Goal: Information Seeking & Learning: Compare options

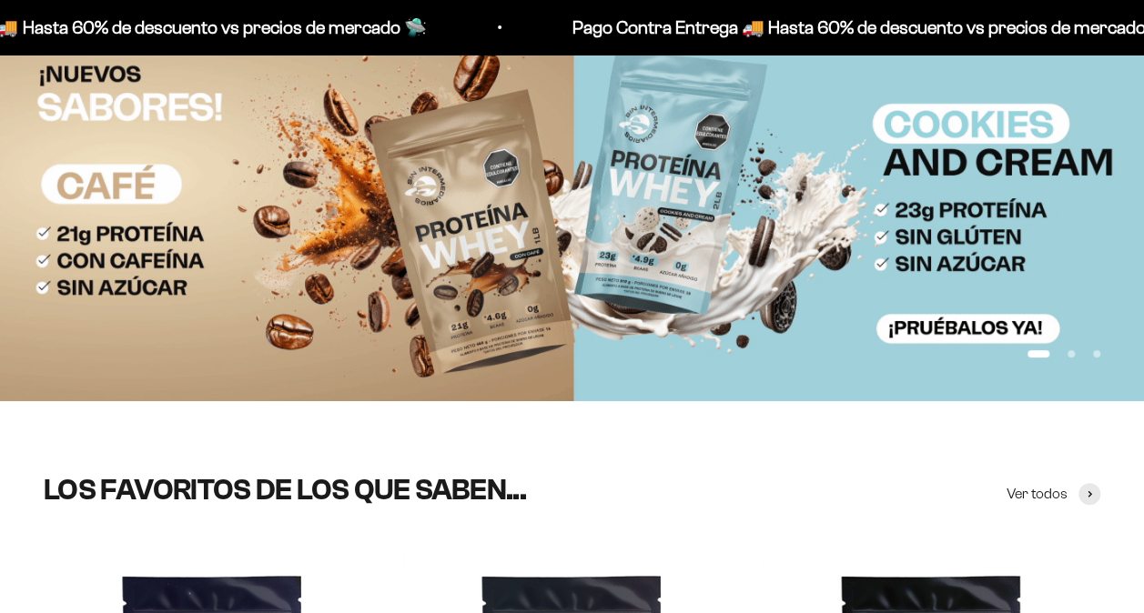
scroll to position [162, 0]
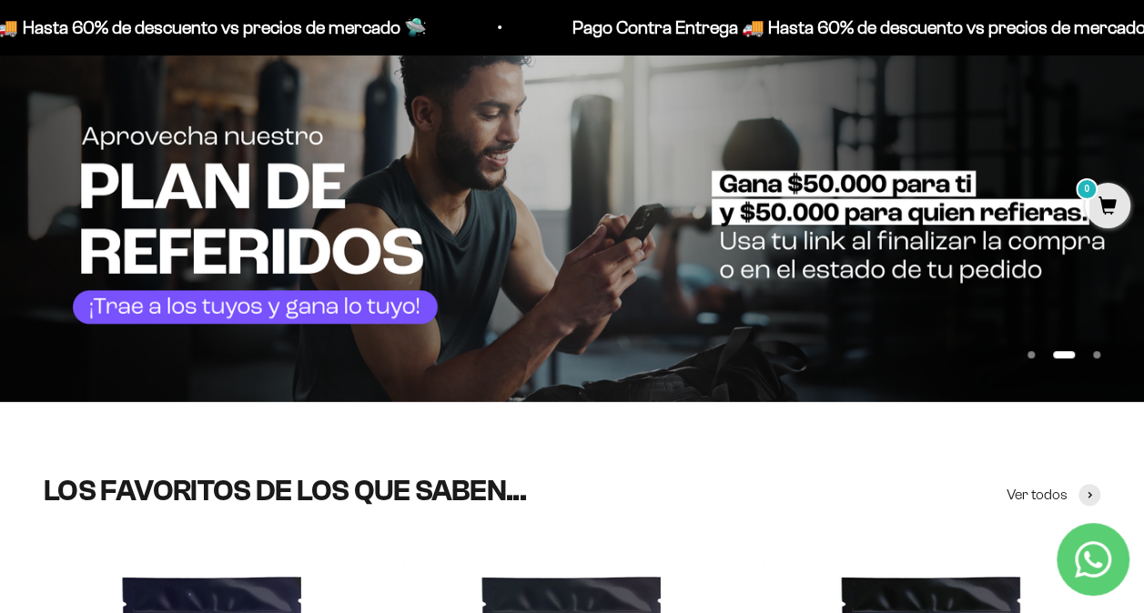
click at [768, 223] on img at bounding box center [572, 214] width 1144 height 373
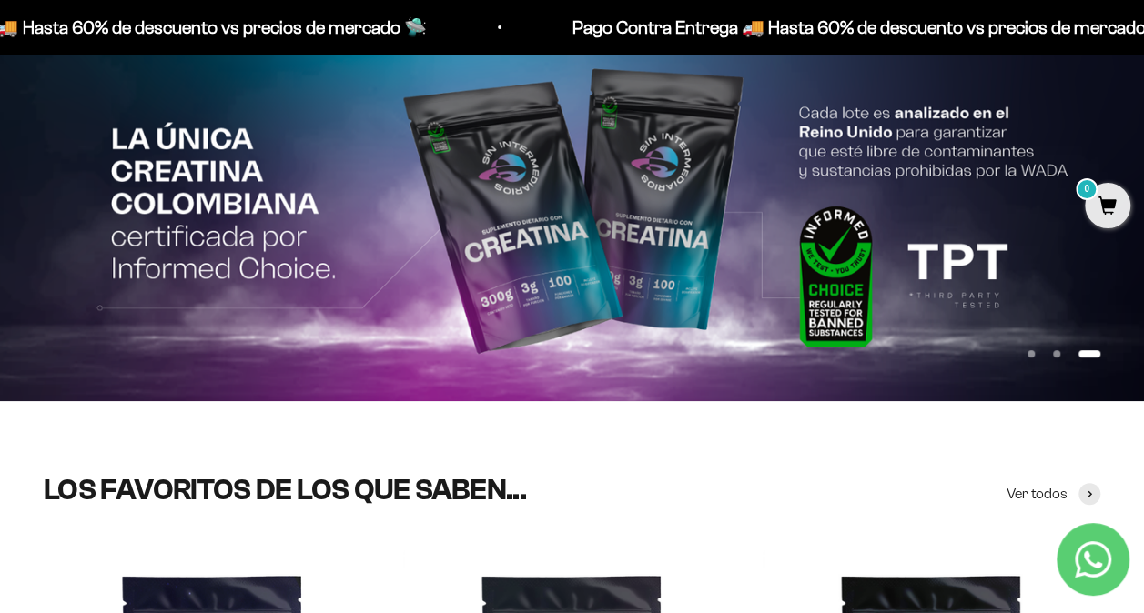
click at [639, 216] on img at bounding box center [572, 214] width 1144 height 372
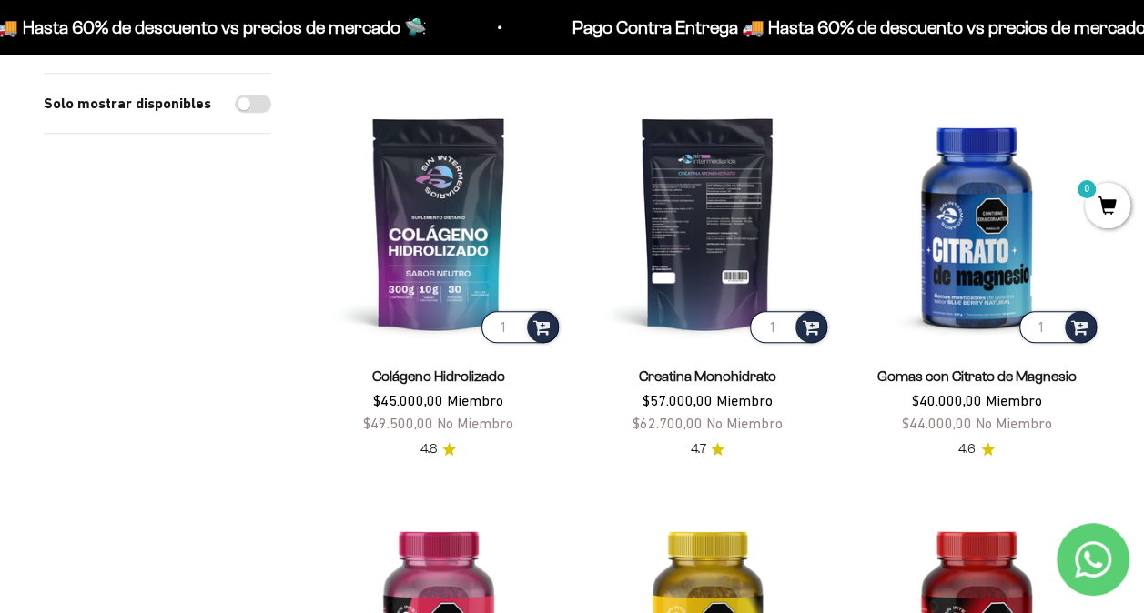
scroll to position [617, 0]
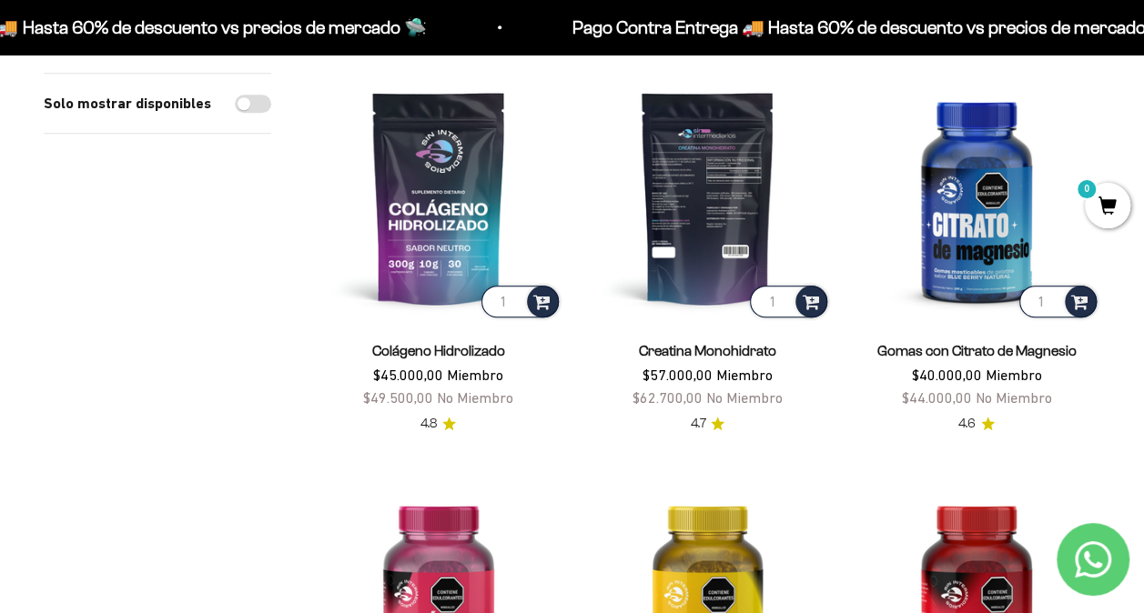
click at [728, 223] on img at bounding box center [708, 198] width 248 height 248
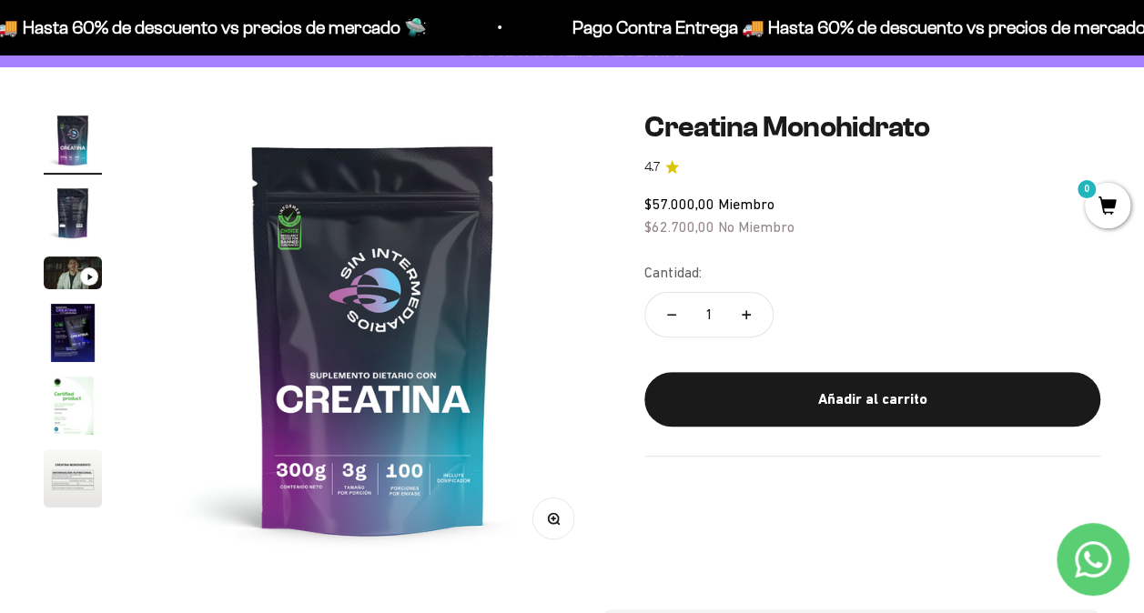
scroll to position [76, 0]
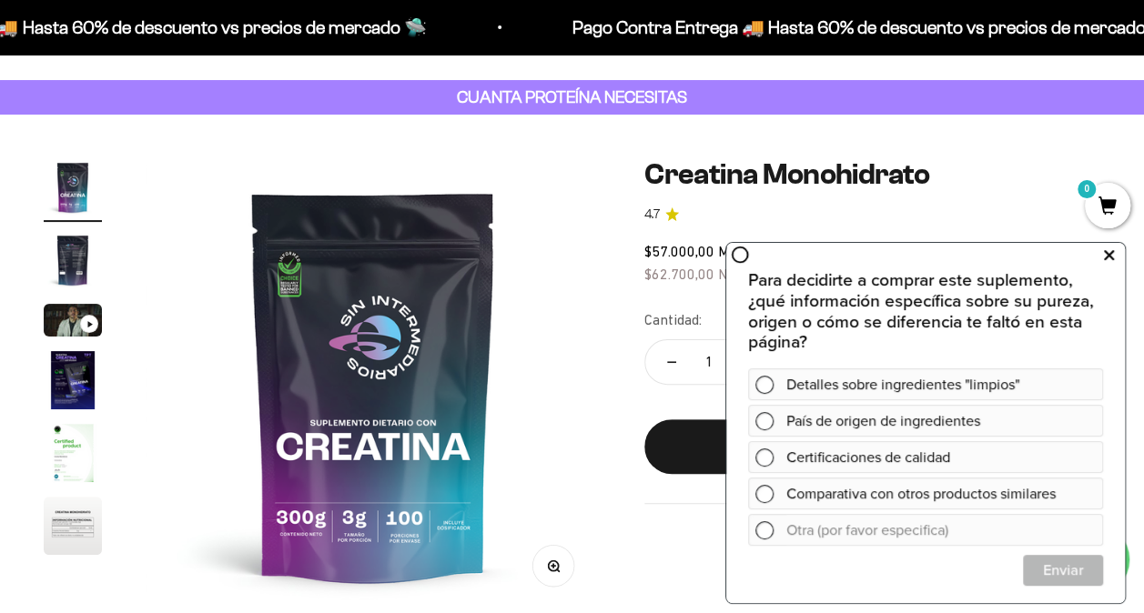
click at [1109, 258] on icon at bounding box center [1109, 255] width 10 height 24
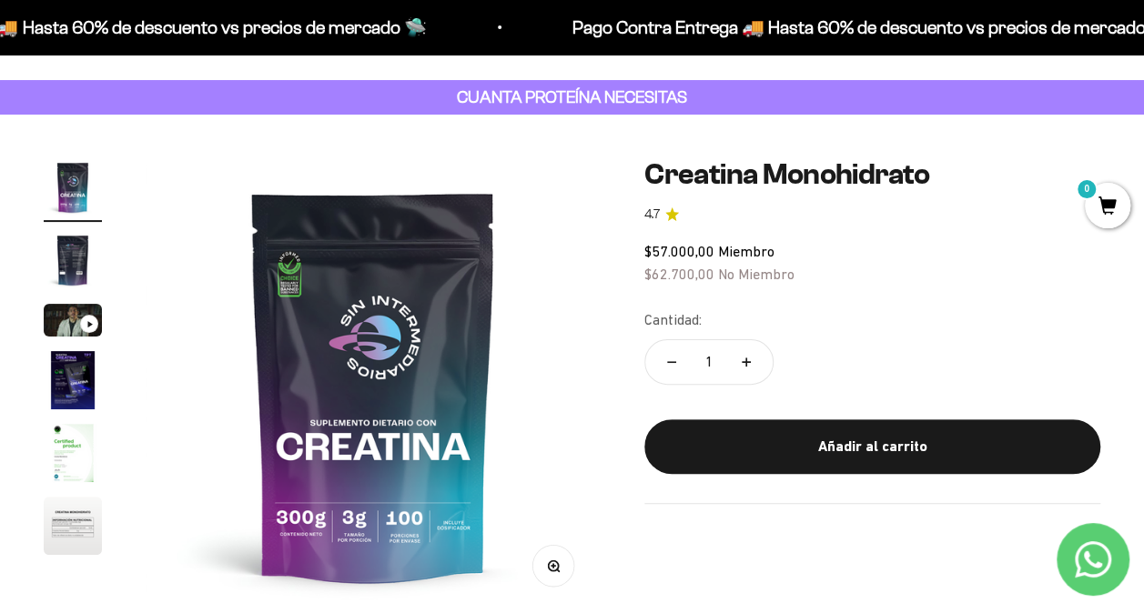
click at [75, 258] on img "Ir al artículo 2" at bounding box center [73, 260] width 58 height 58
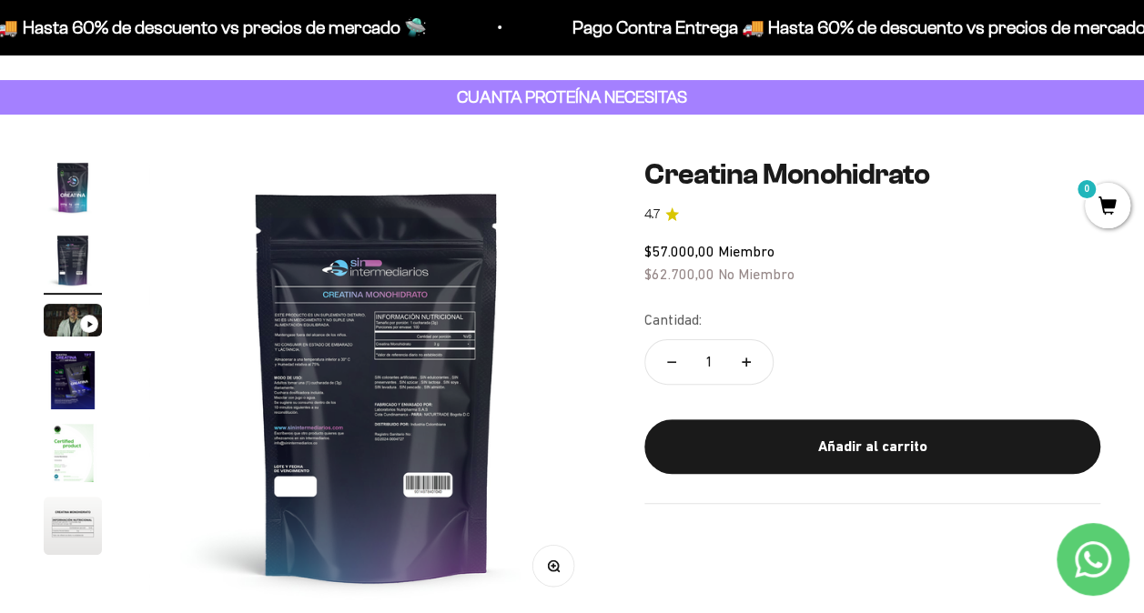
scroll to position [0, 466]
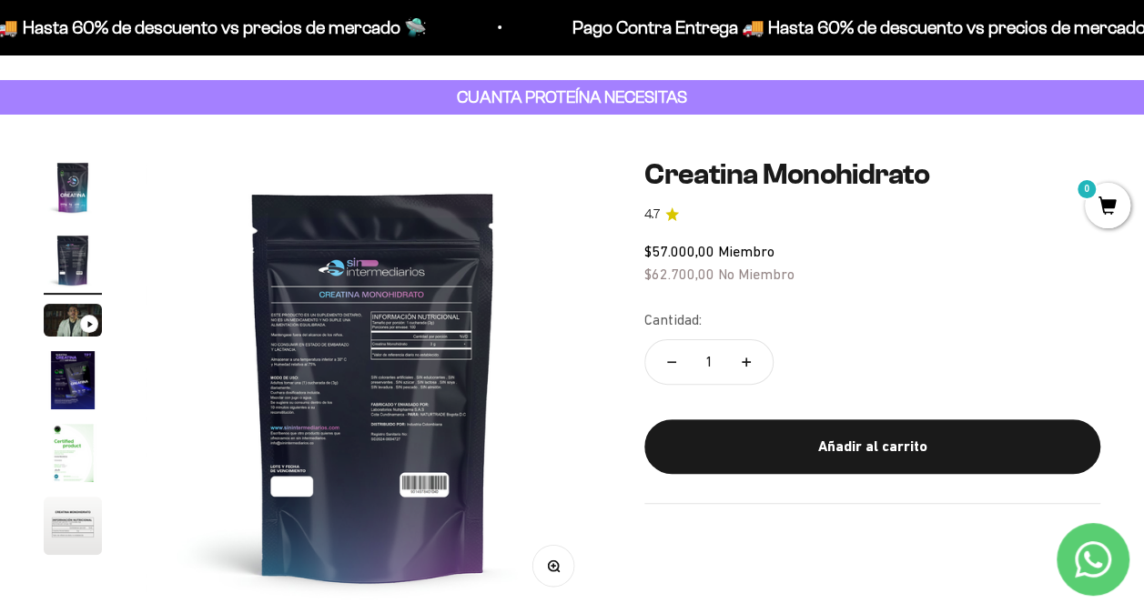
click at [67, 379] on img "Ir al artículo 4" at bounding box center [73, 380] width 58 height 58
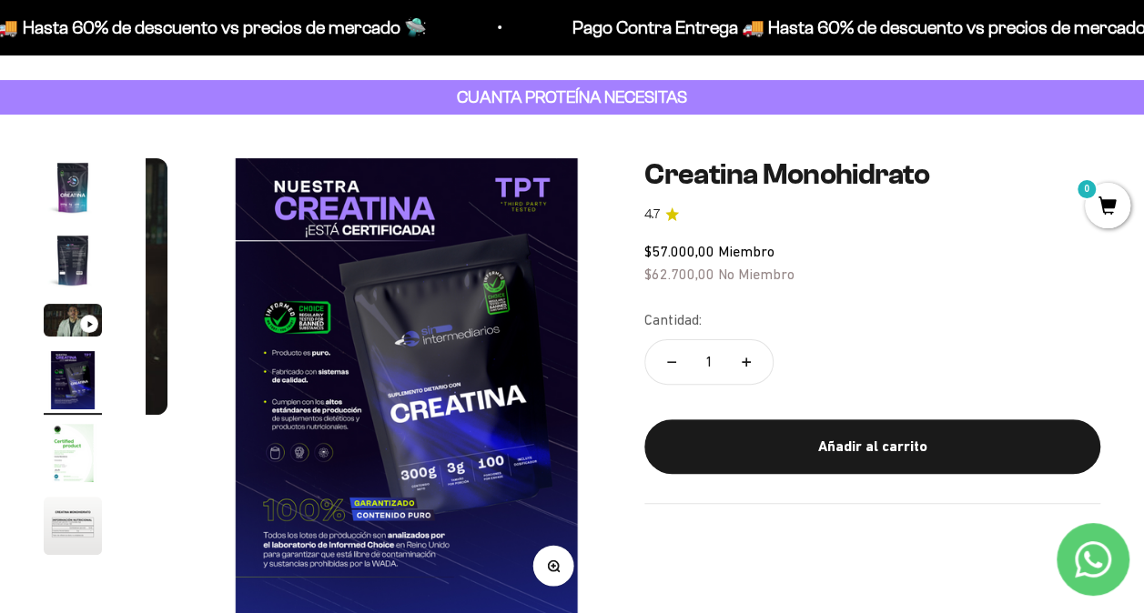
scroll to position [0, 1398]
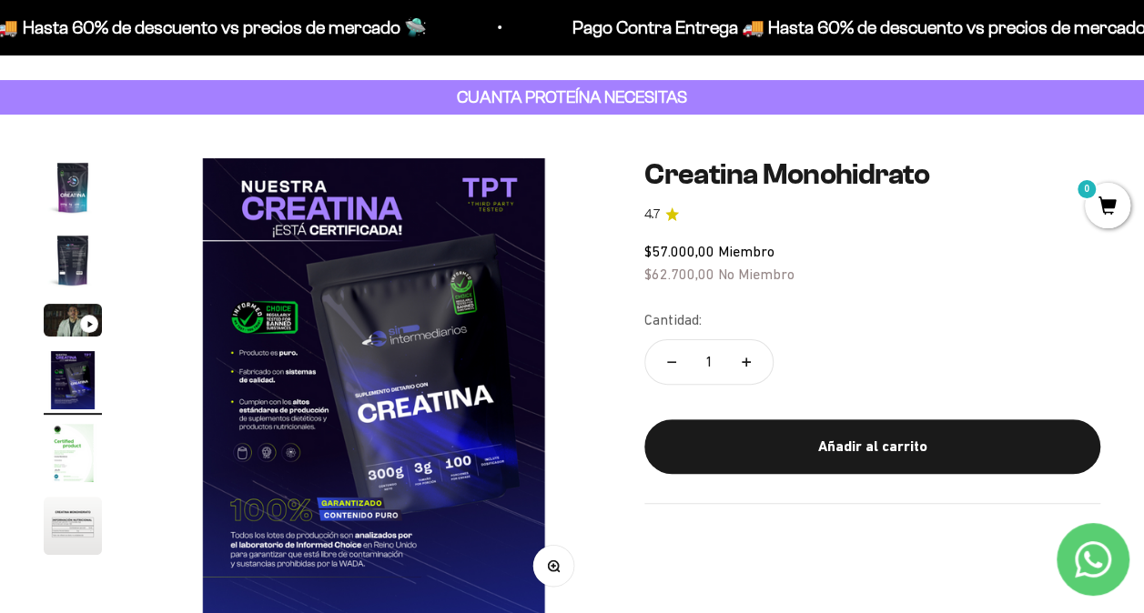
click at [66, 464] on img "Ir al artículo 5" at bounding box center [73, 453] width 58 height 58
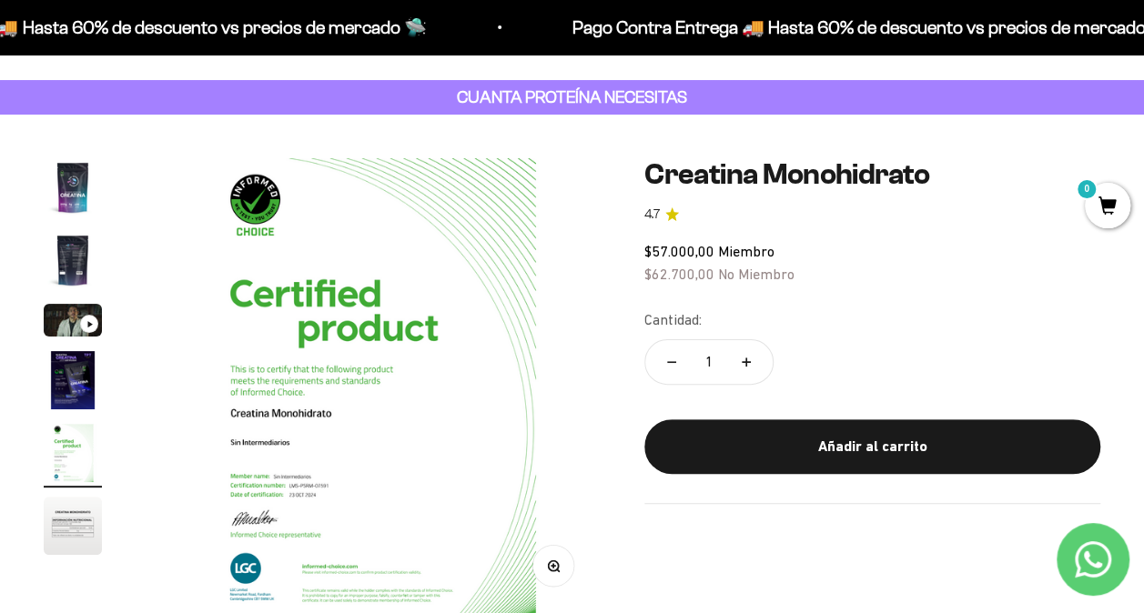
scroll to position [0, 1864]
click at [86, 399] on img "Ir al artículo 4" at bounding box center [73, 380] width 58 height 58
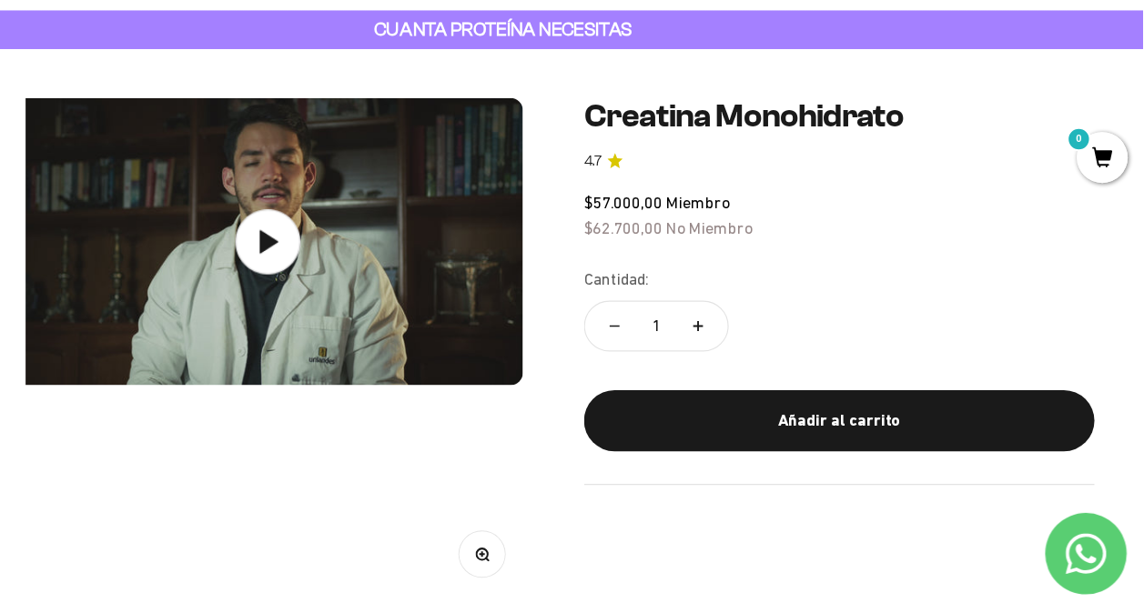
scroll to position [0, 0]
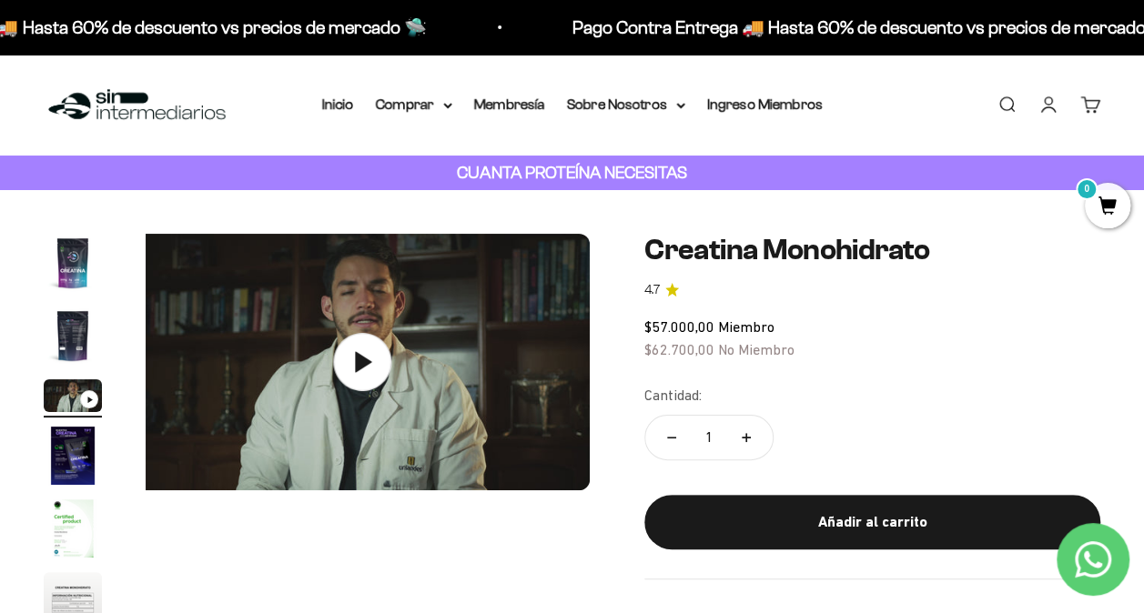
click at [69, 530] on img "Ir al artículo 5" at bounding box center [73, 529] width 58 height 58
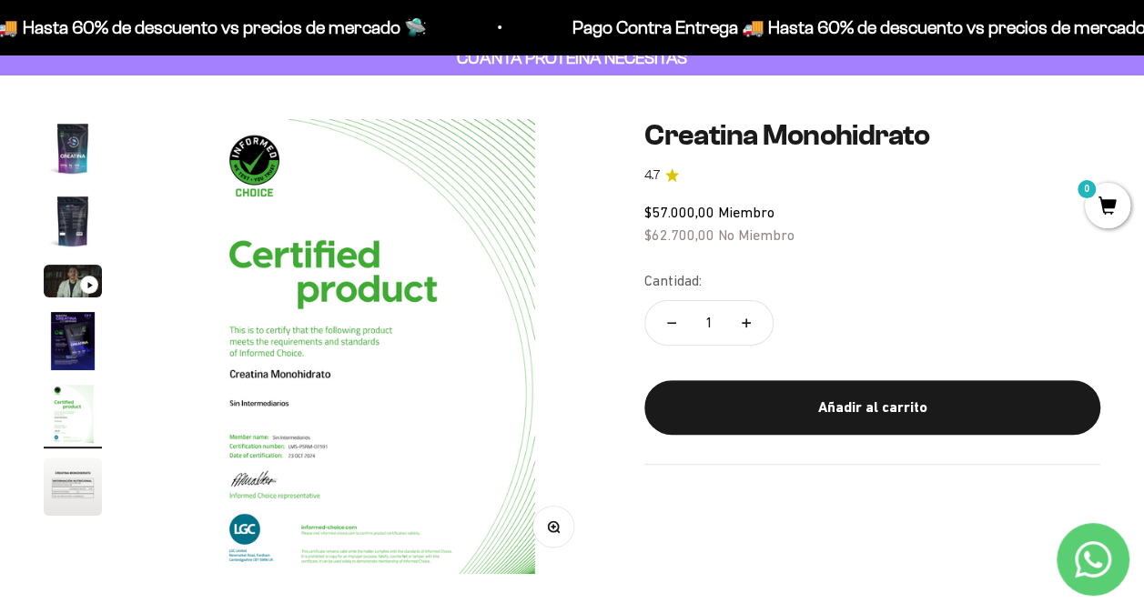
scroll to position [124, 0]
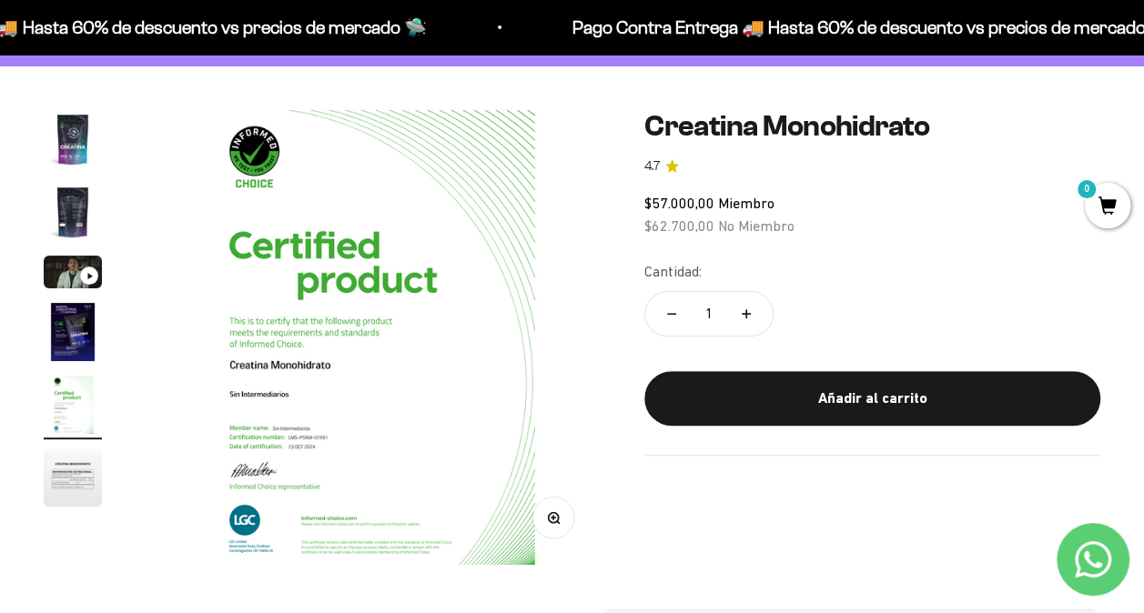
click at [73, 470] on img "Ir al artículo 6" at bounding box center [73, 478] width 58 height 58
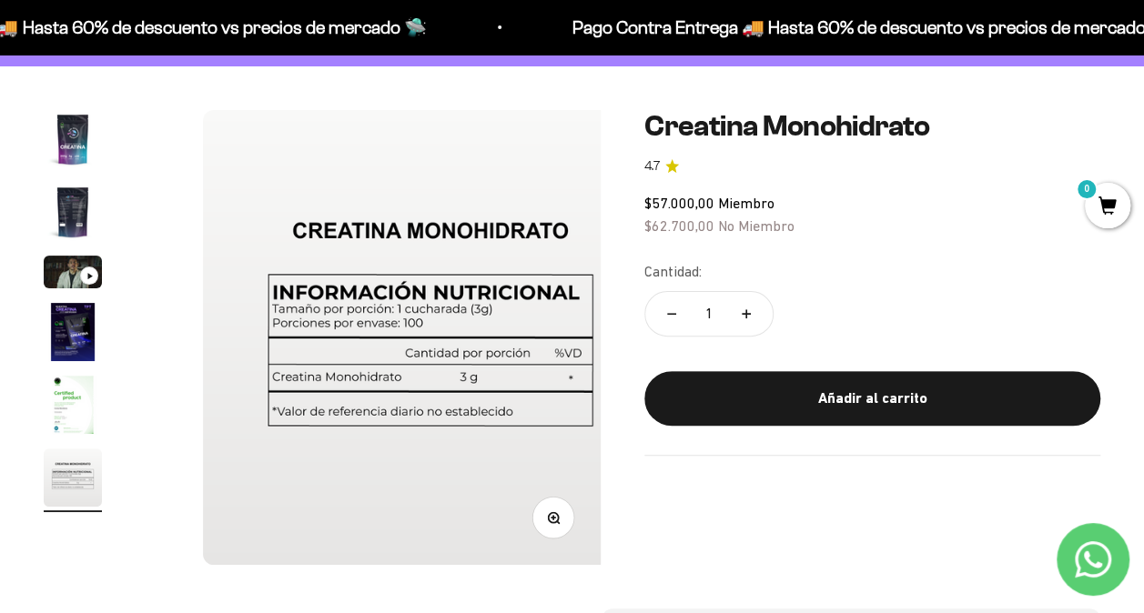
scroll to position [0, 2329]
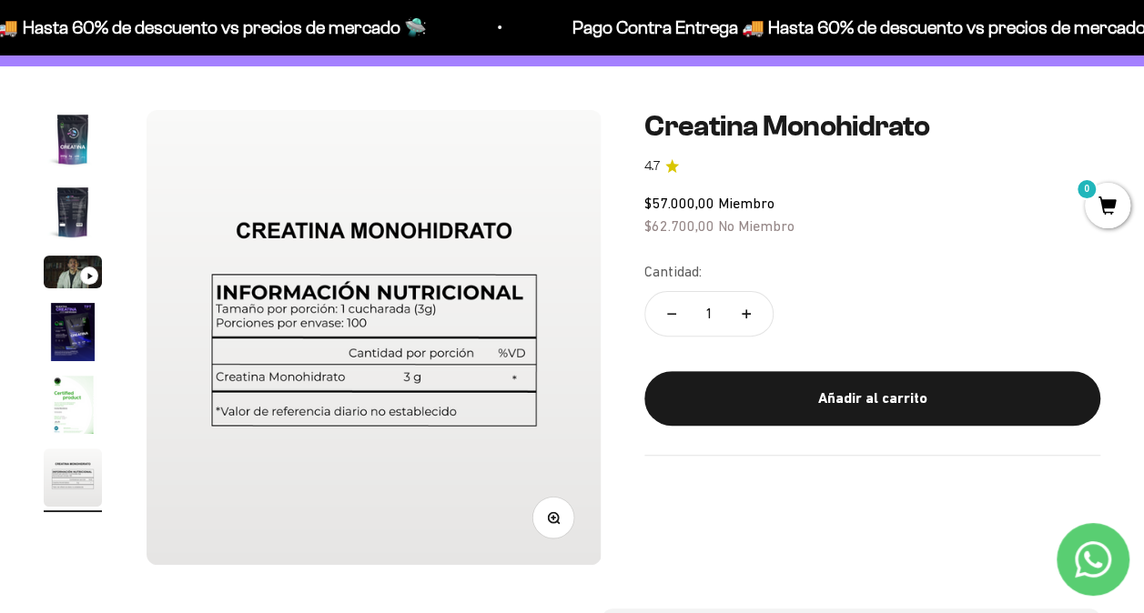
click at [80, 337] on img "Ir al artículo 4" at bounding box center [73, 332] width 58 height 58
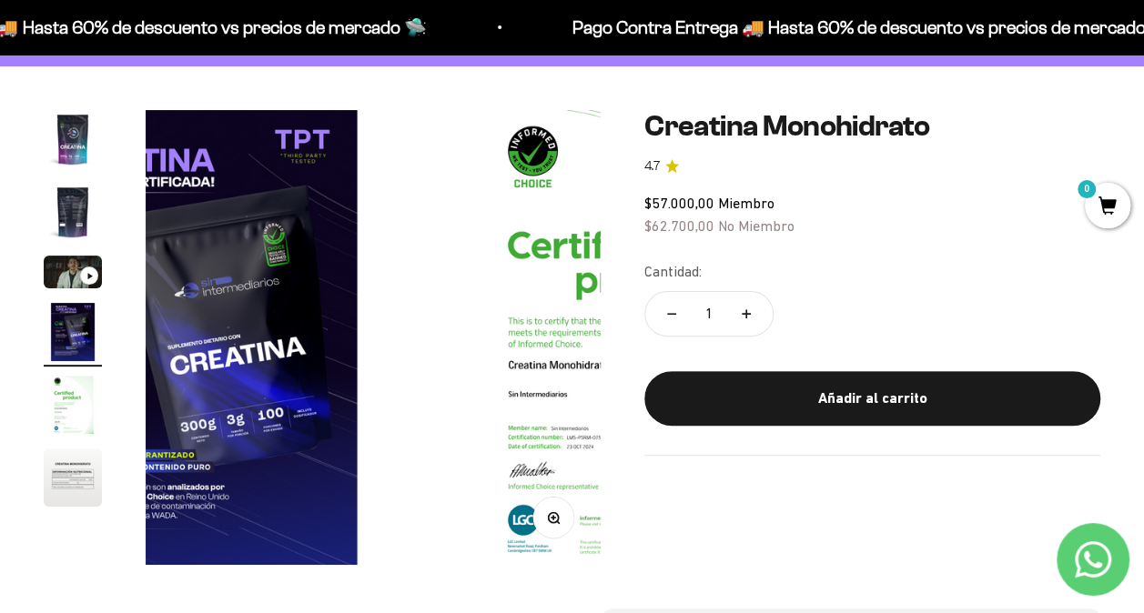
scroll to position [0, 1398]
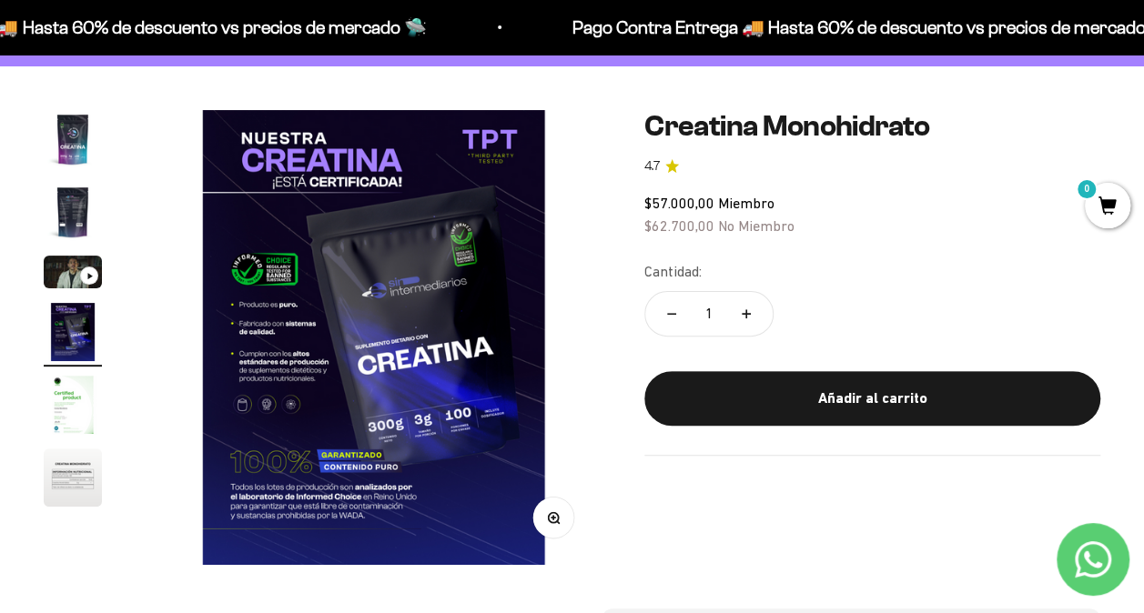
click at [73, 213] on img "Ir al artículo 2" at bounding box center [73, 212] width 58 height 58
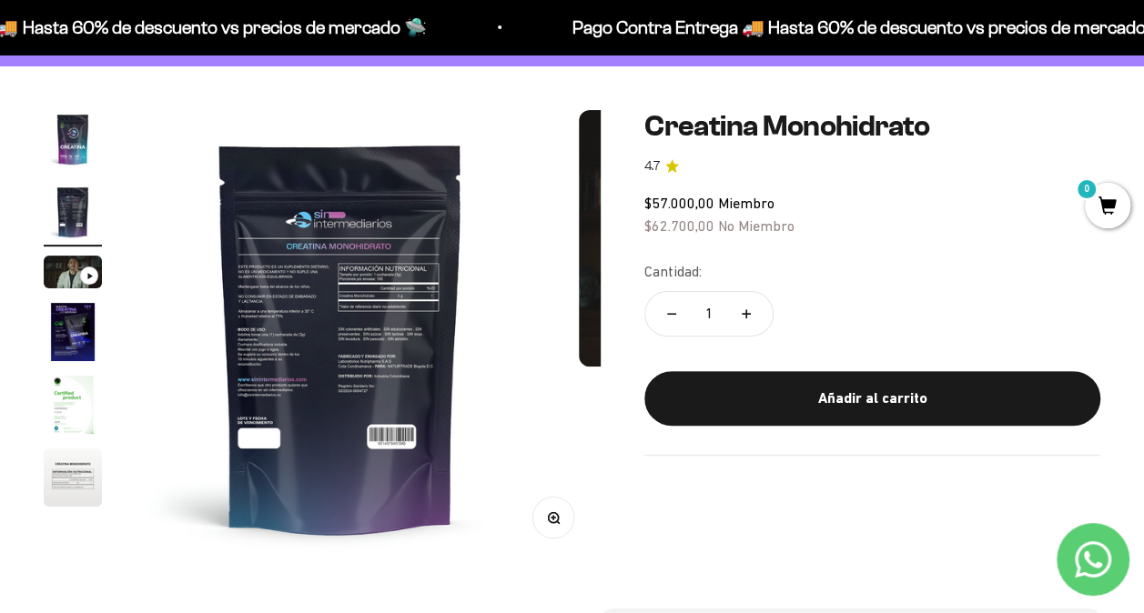
scroll to position [0, 466]
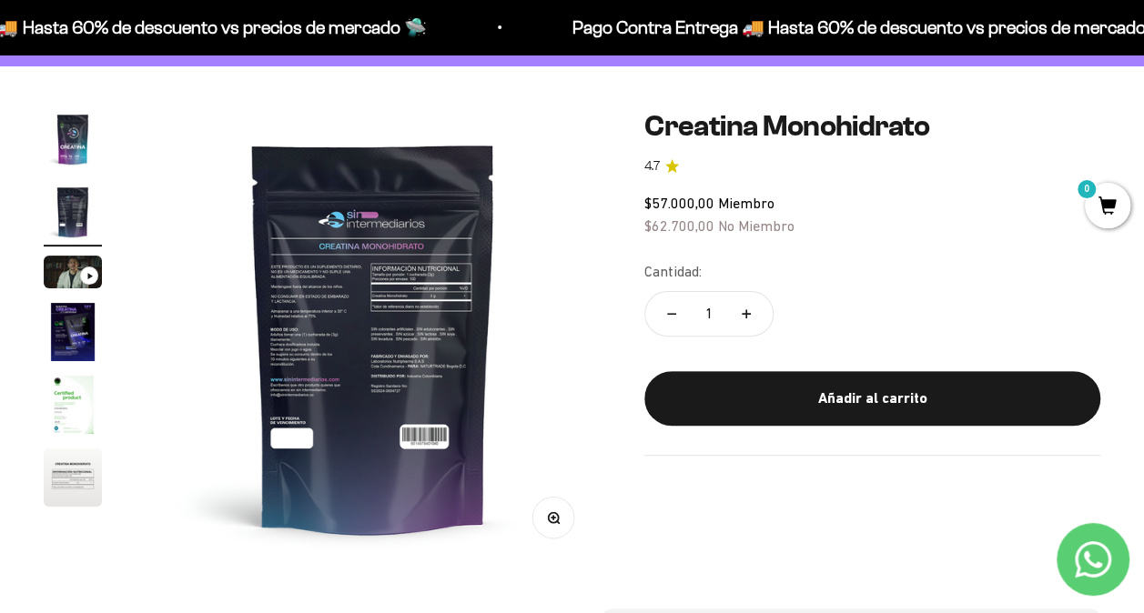
click at [76, 148] on img "Ir al artículo 1" at bounding box center [73, 139] width 58 height 58
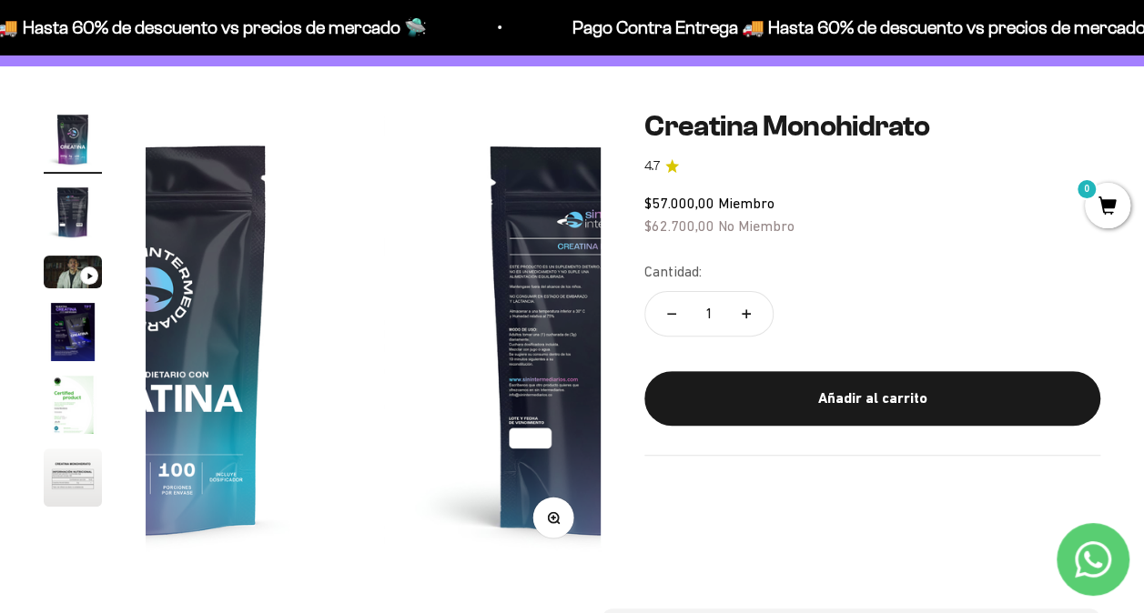
scroll to position [0, 0]
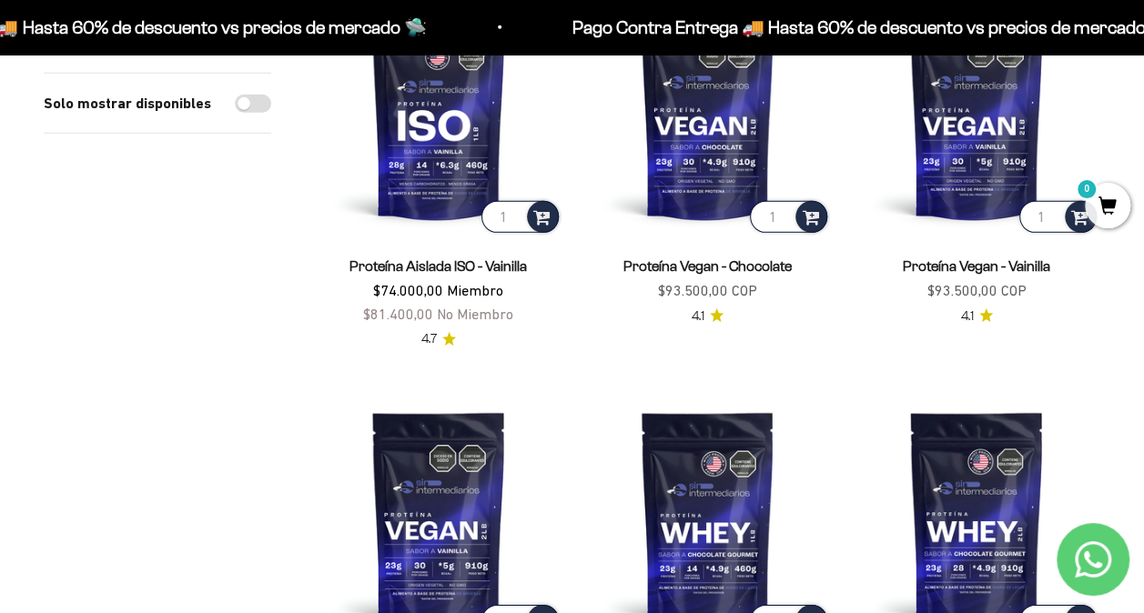
scroll to position [2736, 0]
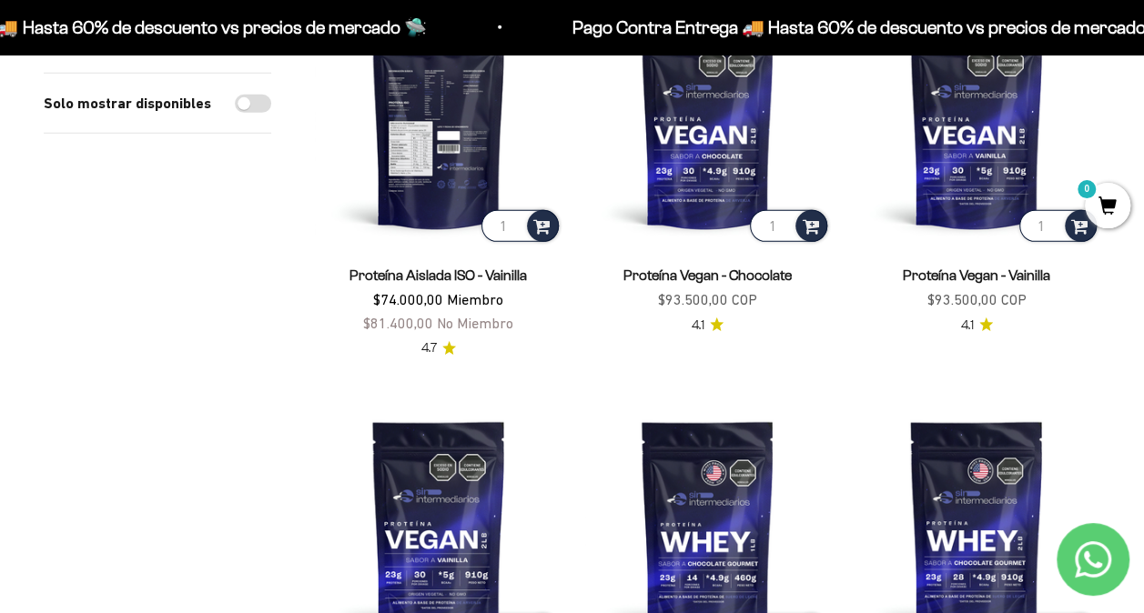
click at [462, 151] on img at bounding box center [439, 122] width 248 height 248
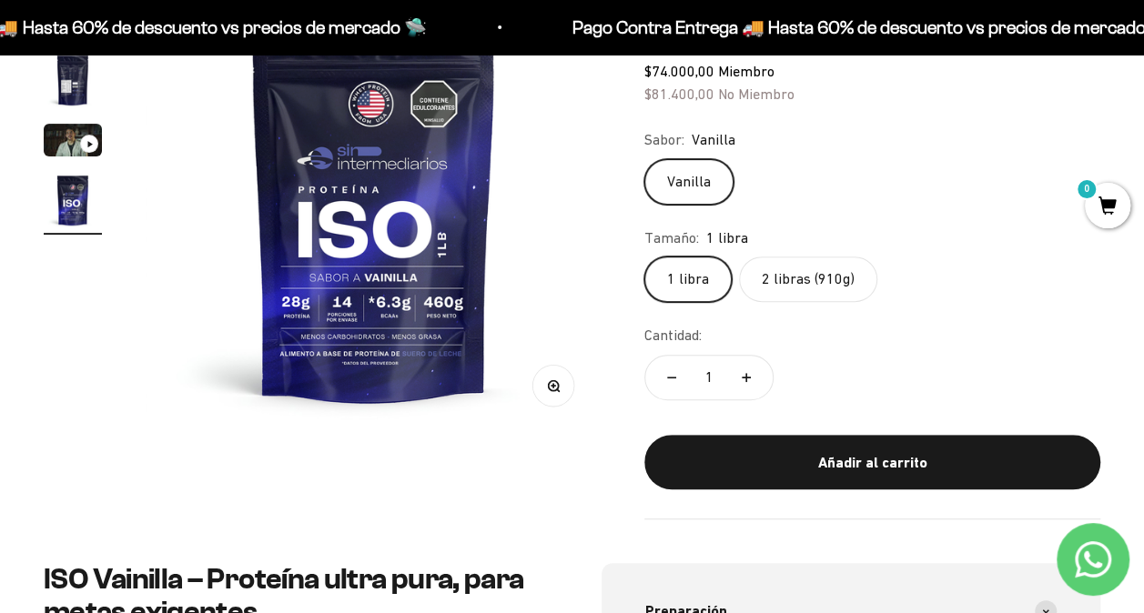
scroll to position [277, 0]
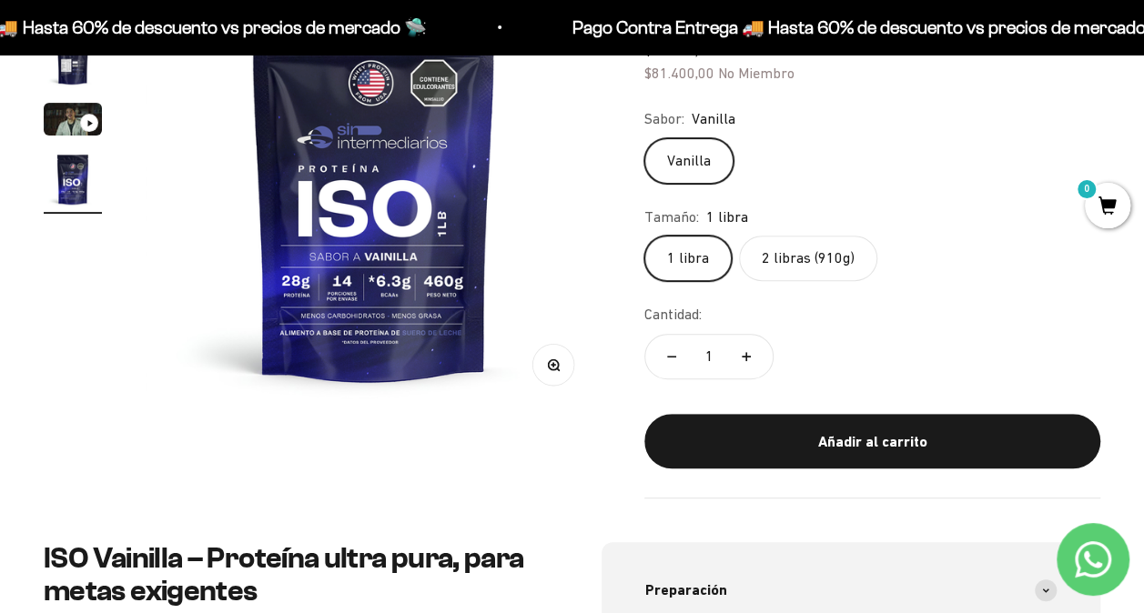
click at [767, 258] on label "2 libras (910g)" at bounding box center [808, 258] width 138 height 45
click at [644, 236] on input "2 libras (910g)" at bounding box center [643, 235] width 1 height 1
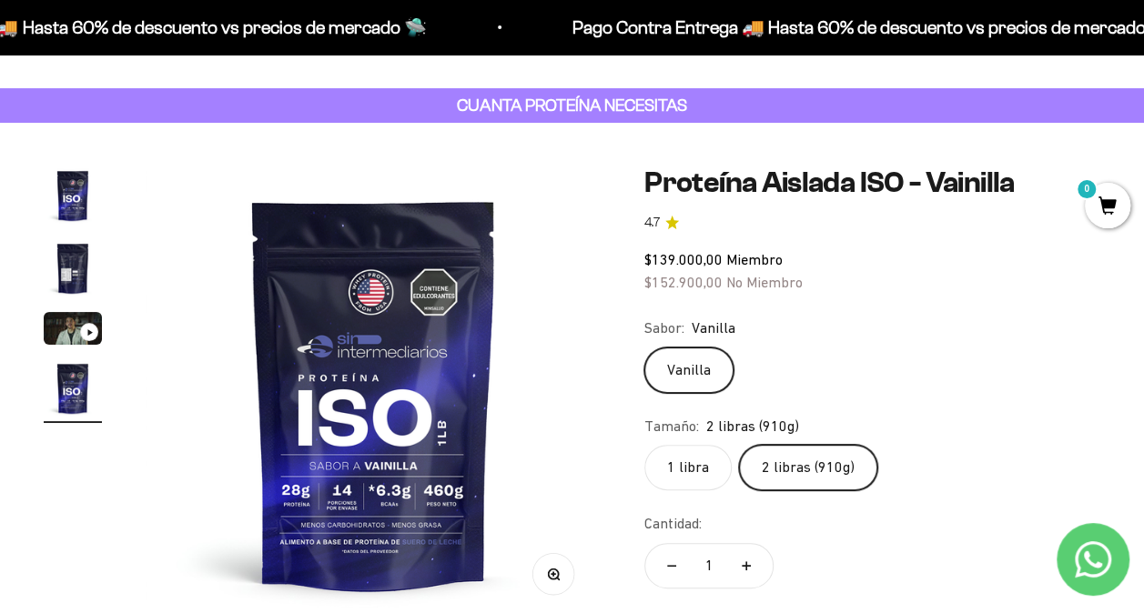
scroll to position [49, 0]
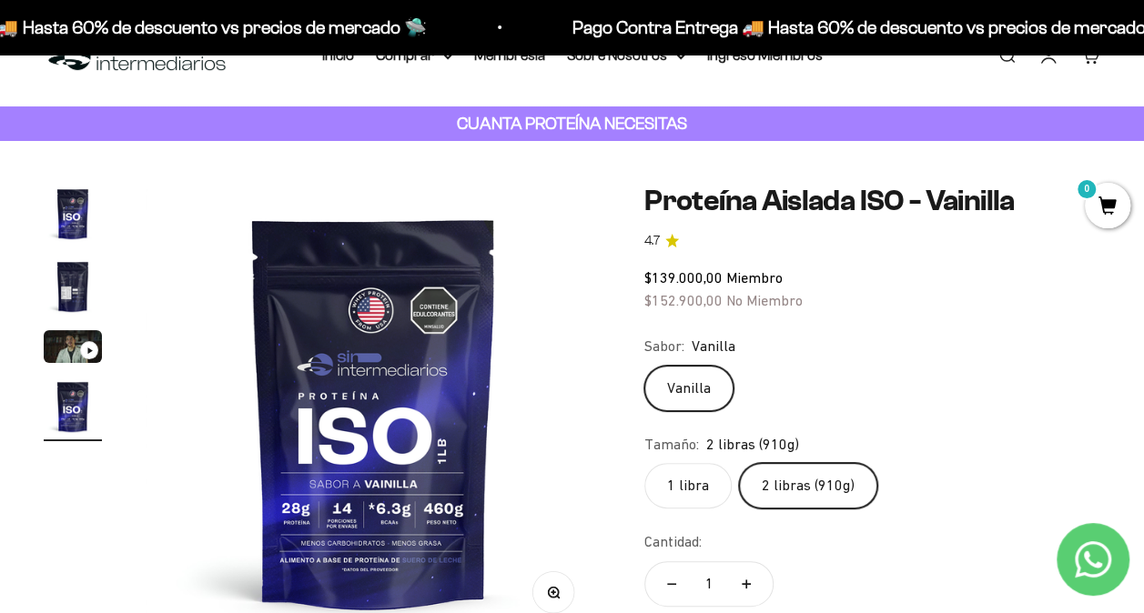
click at [615, 244] on div "Zoom Ir al artículo 1 Ir al artículo 2 Ir al artículo 3 Ir al artículo 4 Proteí…" at bounding box center [572, 455] width 1056 height 541
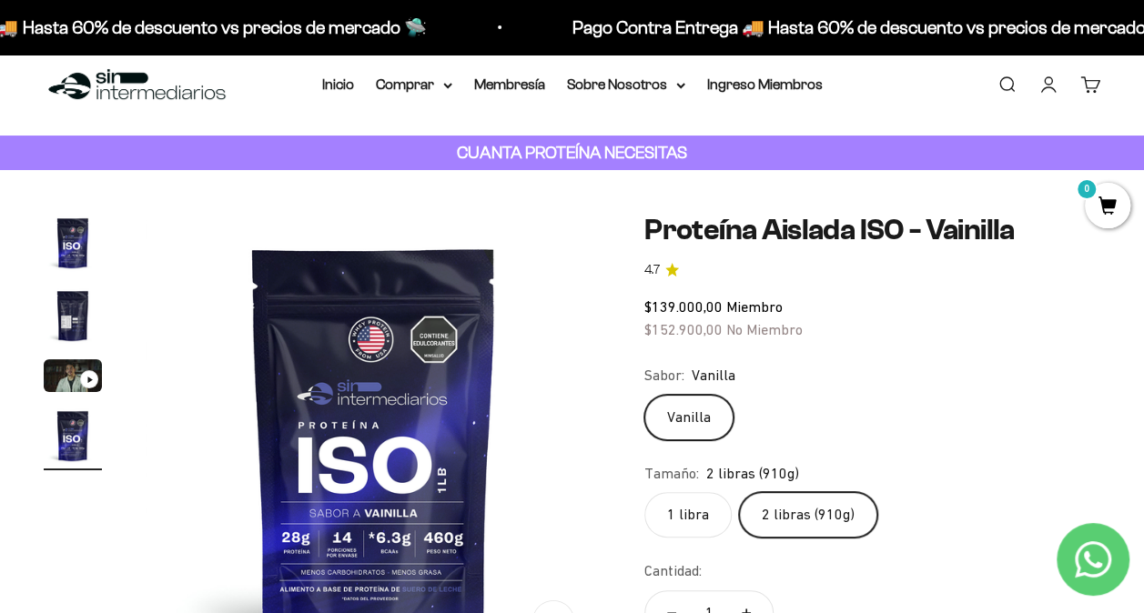
scroll to position [9, 0]
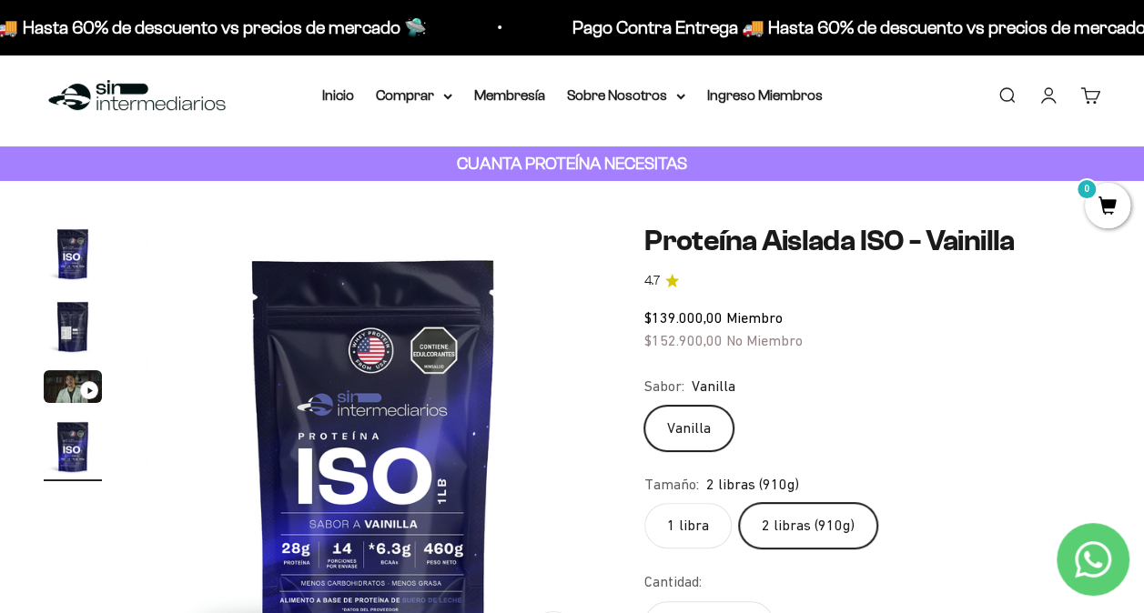
click at [569, 245] on img at bounding box center [373, 452] width 455 height 455
click at [342, 95] on link "Inicio" at bounding box center [338, 94] width 32 height 15
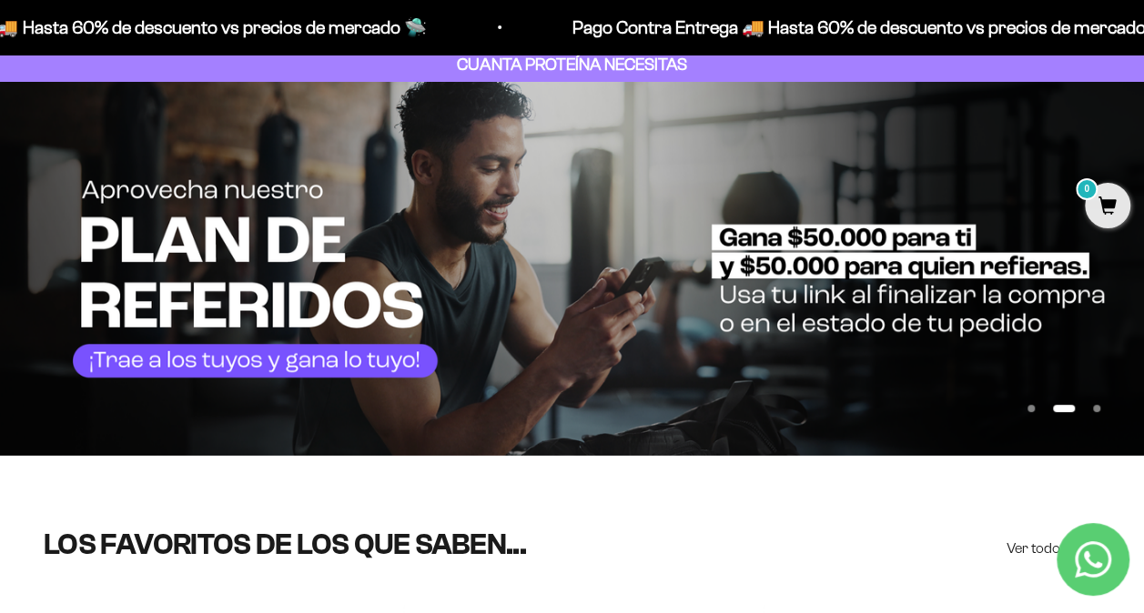
scroll to position [113, 0]
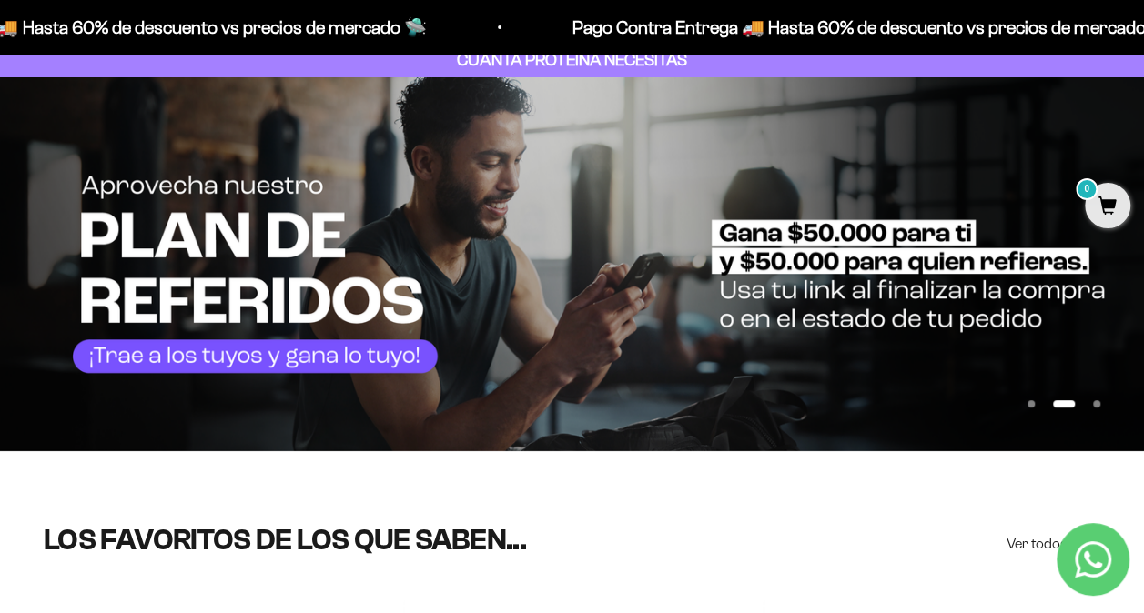
click at [1067, 288] on img at bounding box center [572, 263] width 1144 height 373
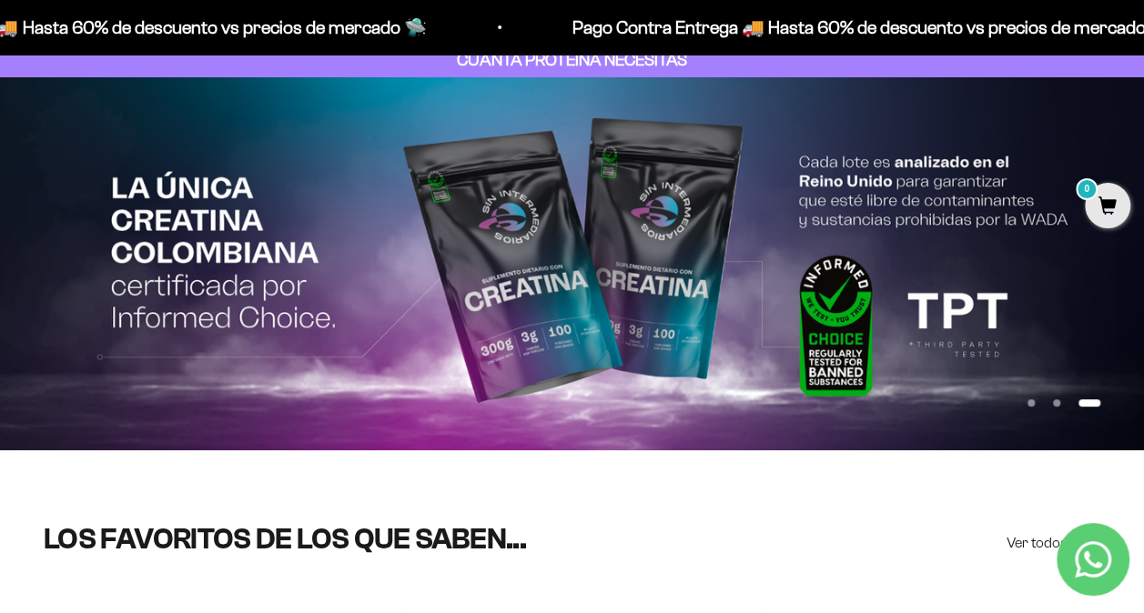
click at [957, 293] on img at bounding box center [572, 263] width 1144 height 372
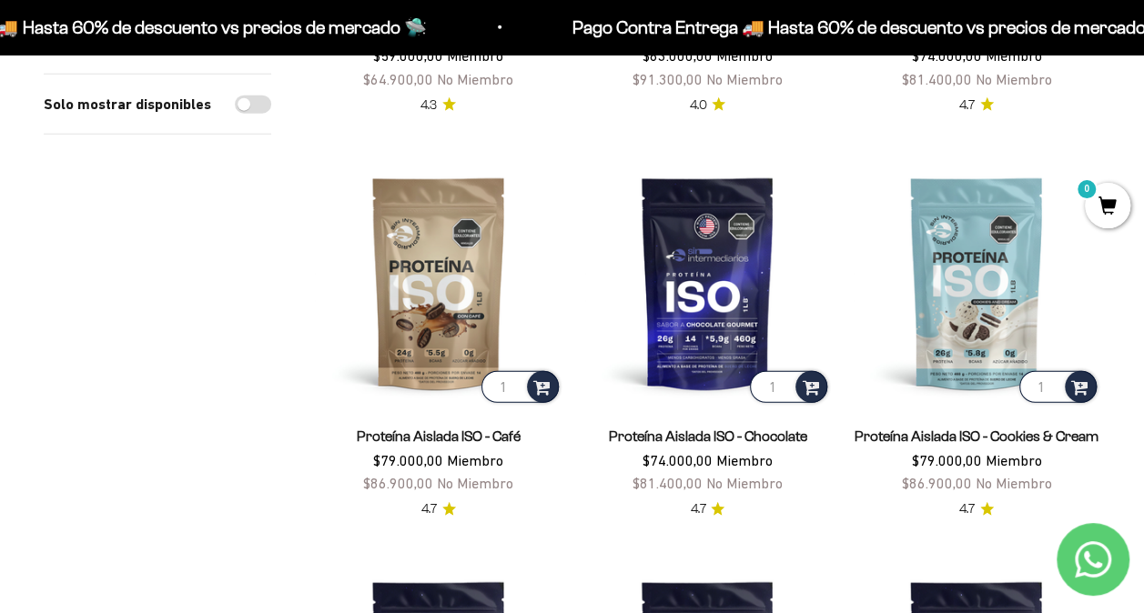
scroll to position [2172, 0]
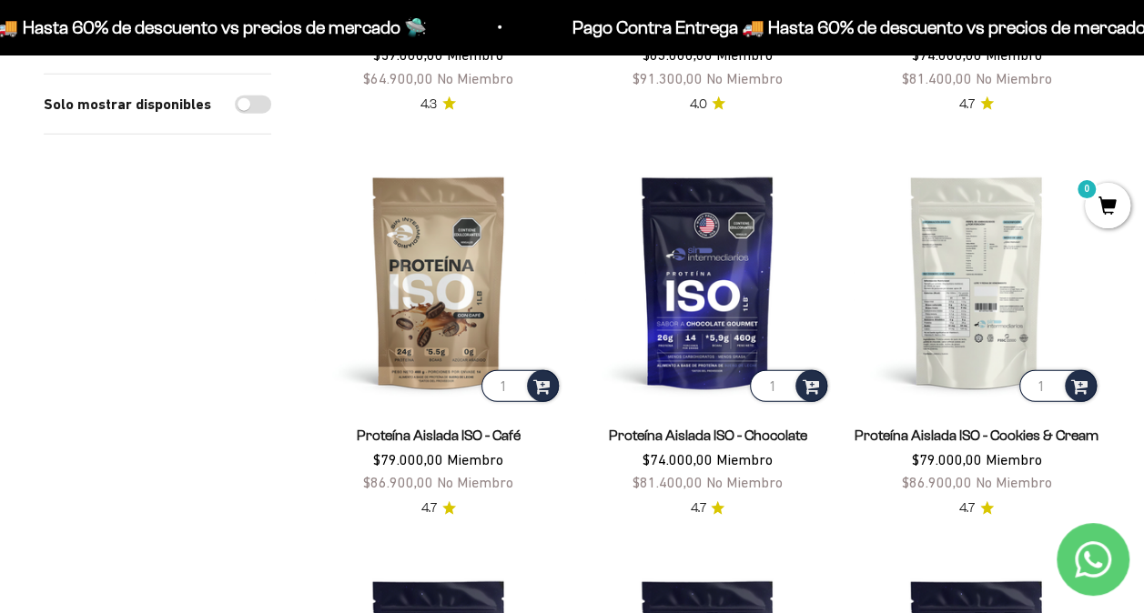
click at [979, 300] on img at bounding box center [977, 282] width 248 height 248
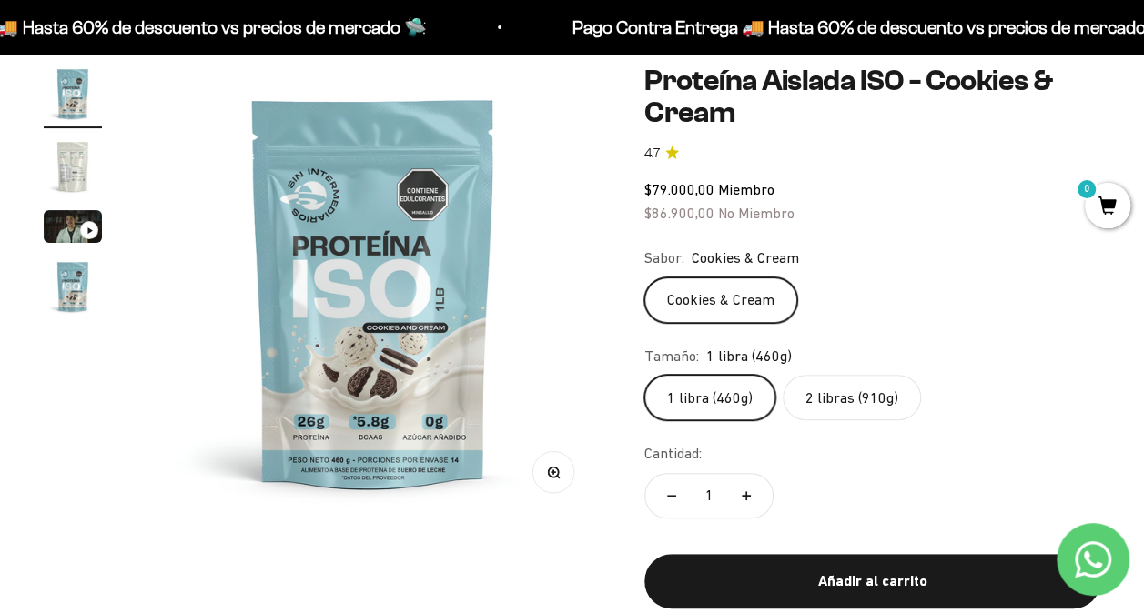
scroll to position [170, 0]
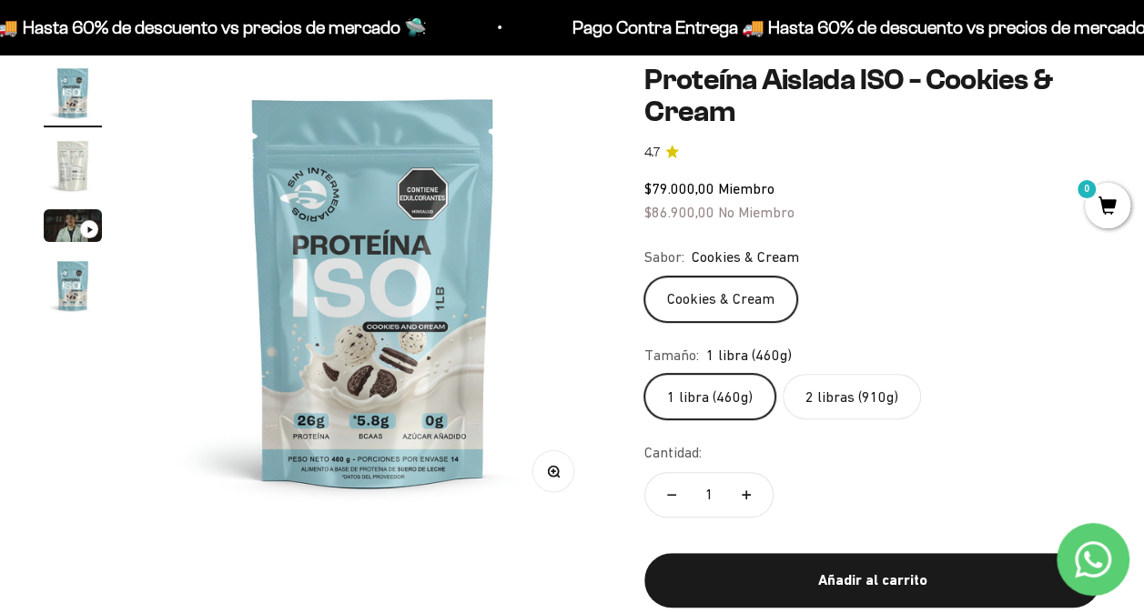
click at [853, 391] on label "2 libras (910g)" at bounding box center [852, 396] width 138 height 45
click at [644, 374] on input "2 libras (910g)" at bounding box center [643, 373] width 1 height 1
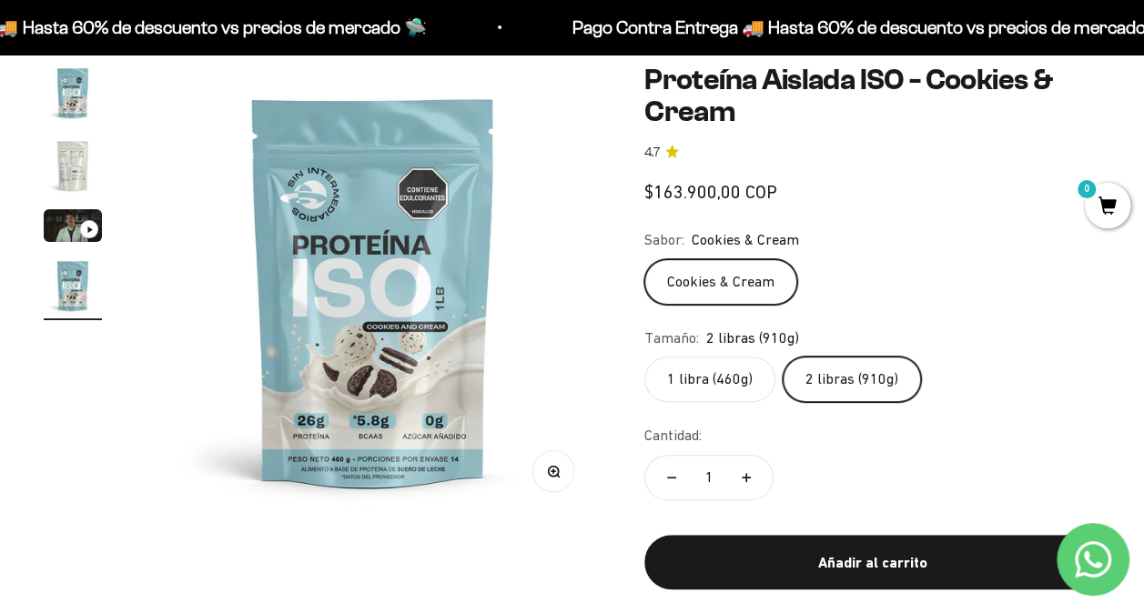
scroll to position [0, 1398]
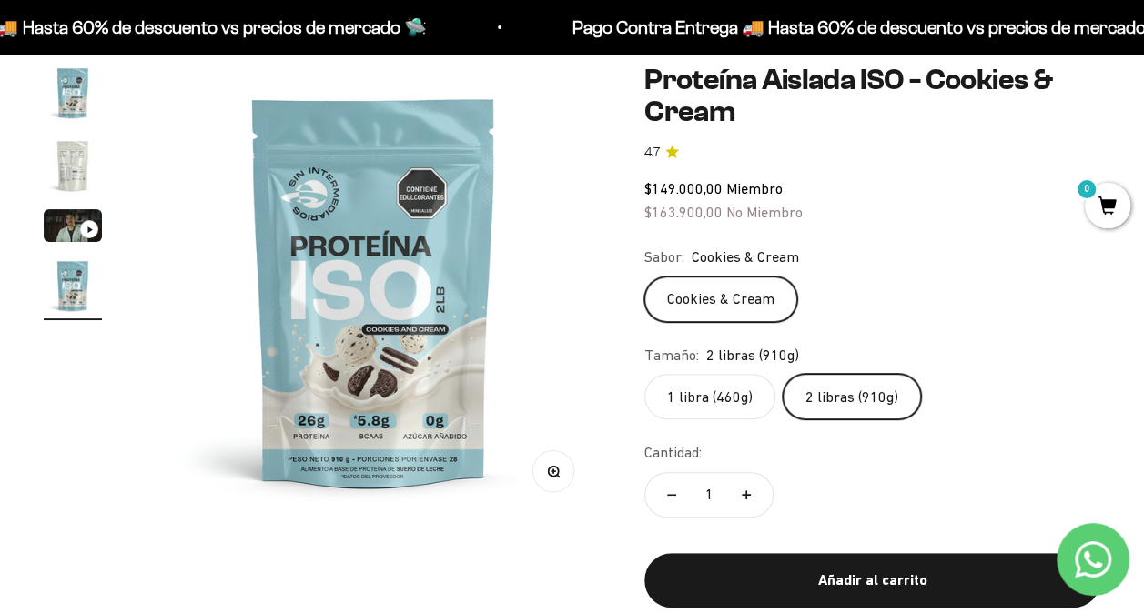
click at [697, 389] on label "1 libra (460g)" at bounding box center [709, 396] width 131 height 45
click at [644, 374] on input "1 libra (460g)" at bounding box center [643, 373] width 1 height 1
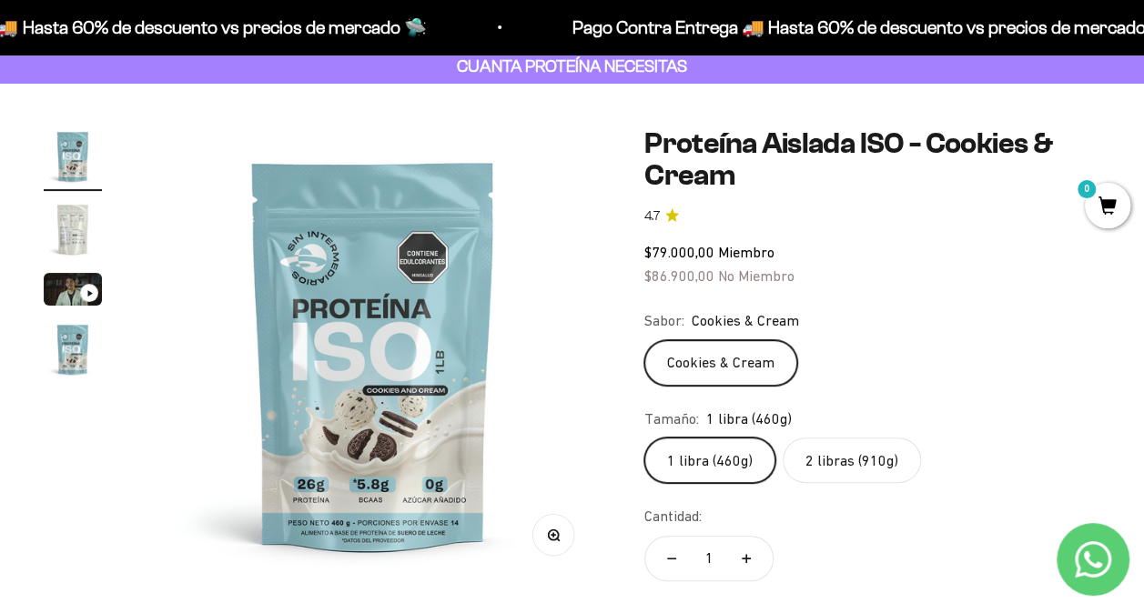
scroll to position [136, 0]
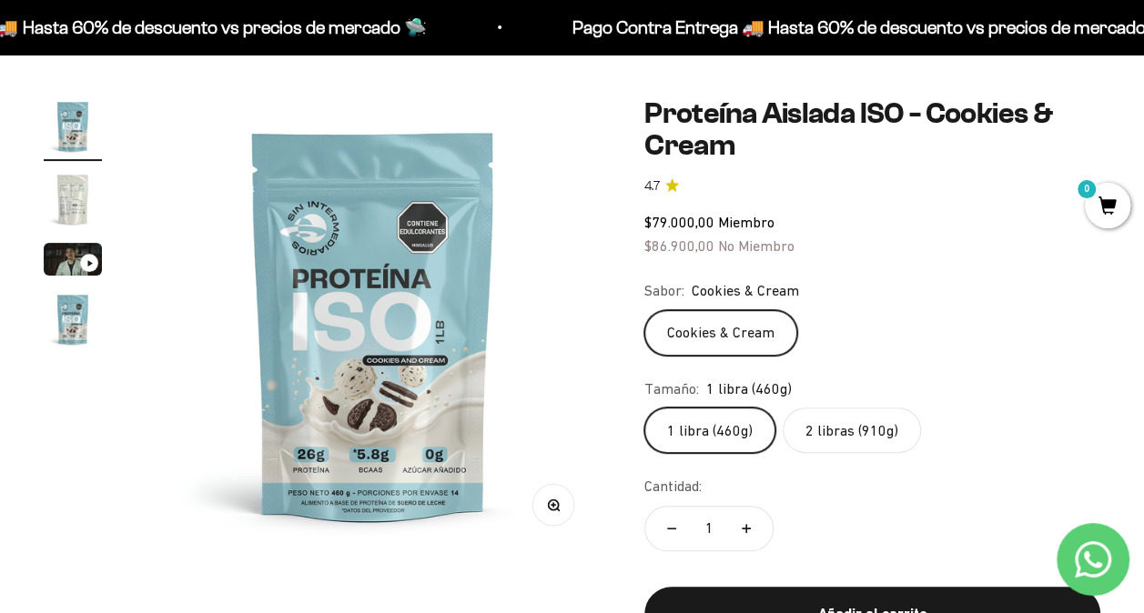
click at [974, 386] on div "Tamaño: 1 libra (460g)" at bounding box center [872, 390] width 456 height 24
click at [823, 428] on label "2 libras (910g)" at bounding box center [852, 430] width 138 height 45
click at [644, 408] on input "2 libras (910g)" at bounding box center [643, 407] width 1 height 1
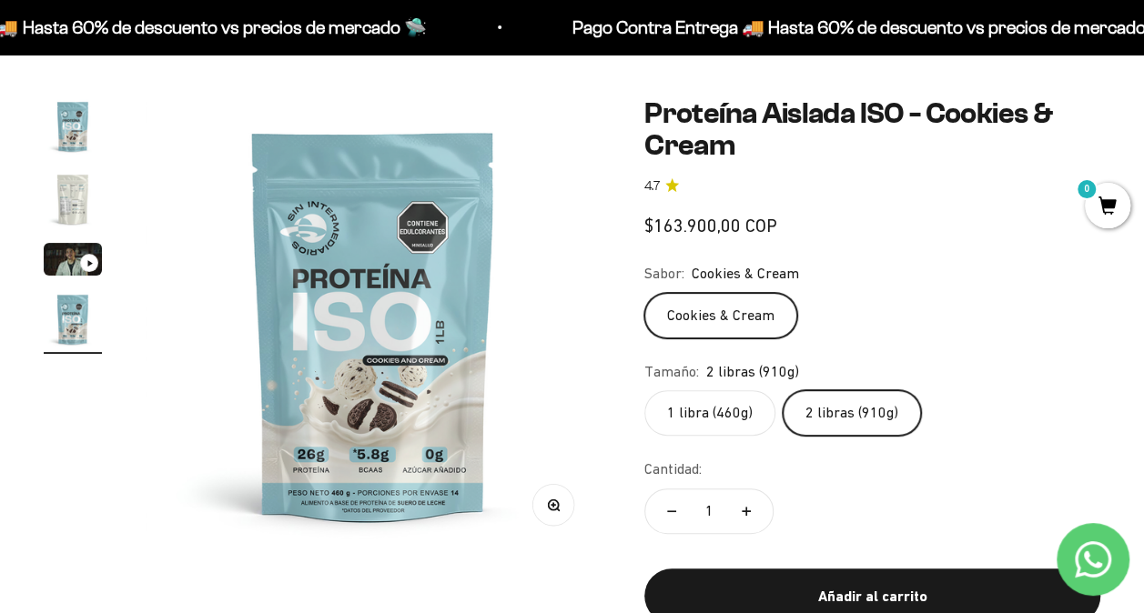
scroll to position [0, 1398]
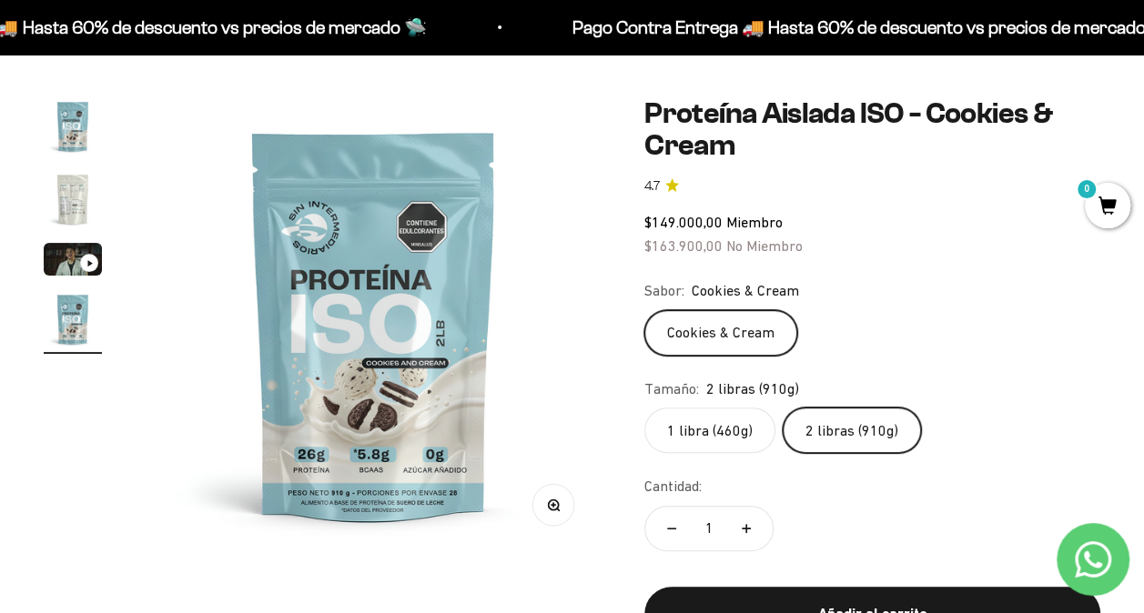
click at [728, 447] on label "1 libra (460g)" at bounding box center [709, 430] width 131 height 45
click at [644, 408] on input "1 libra (460g)" at bounding box center [643, 407] width 1 height 1
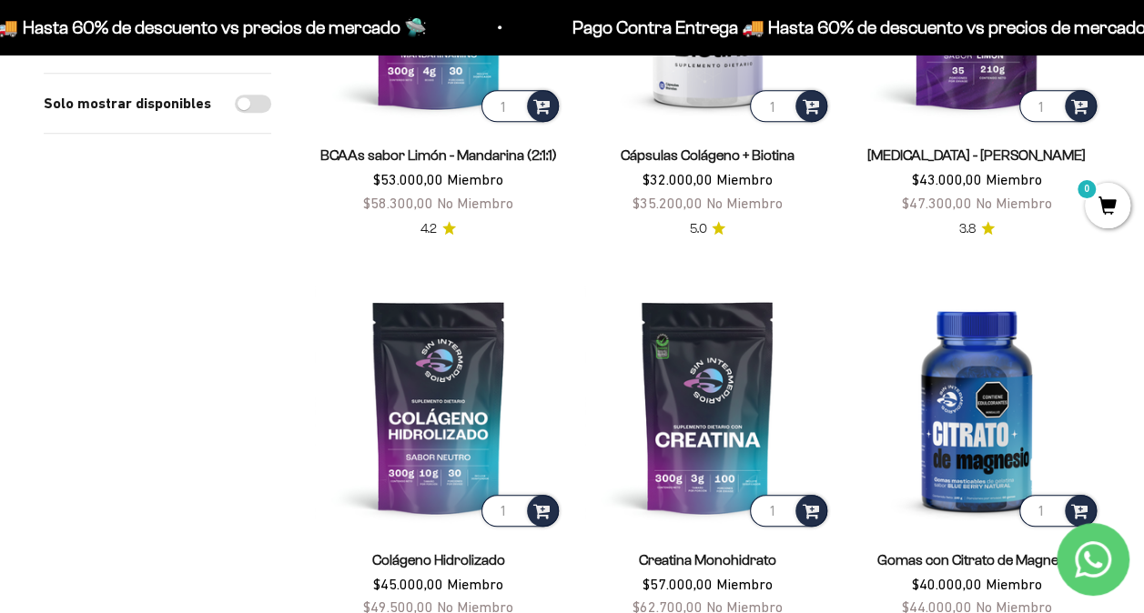
scroll to position [407, 0]
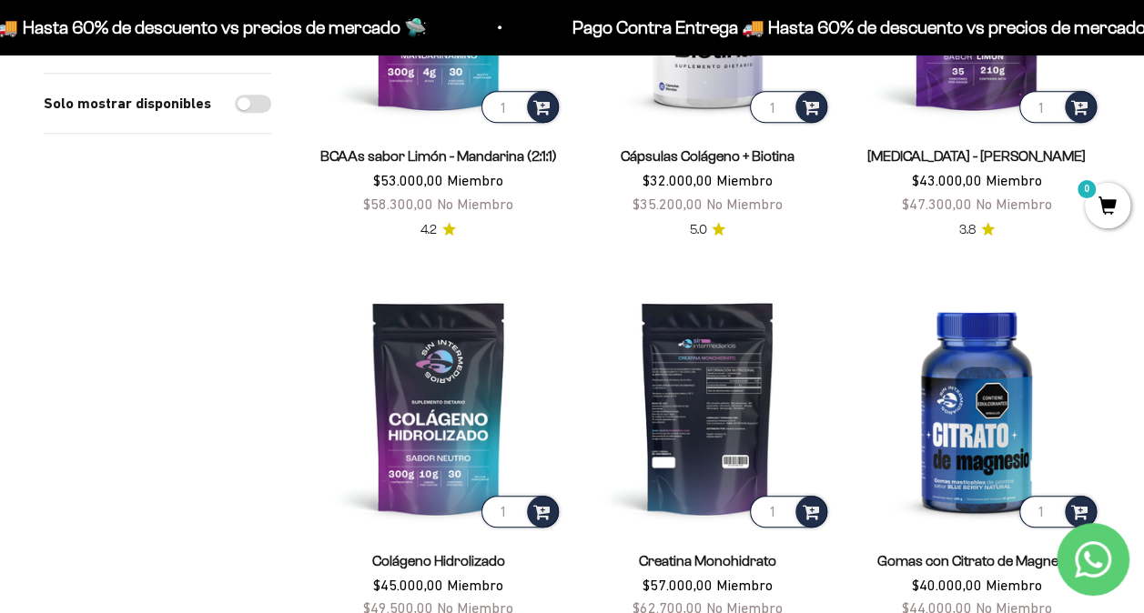
click at [702, 416] on img at bounding box center [708, 408] width 248 height 248
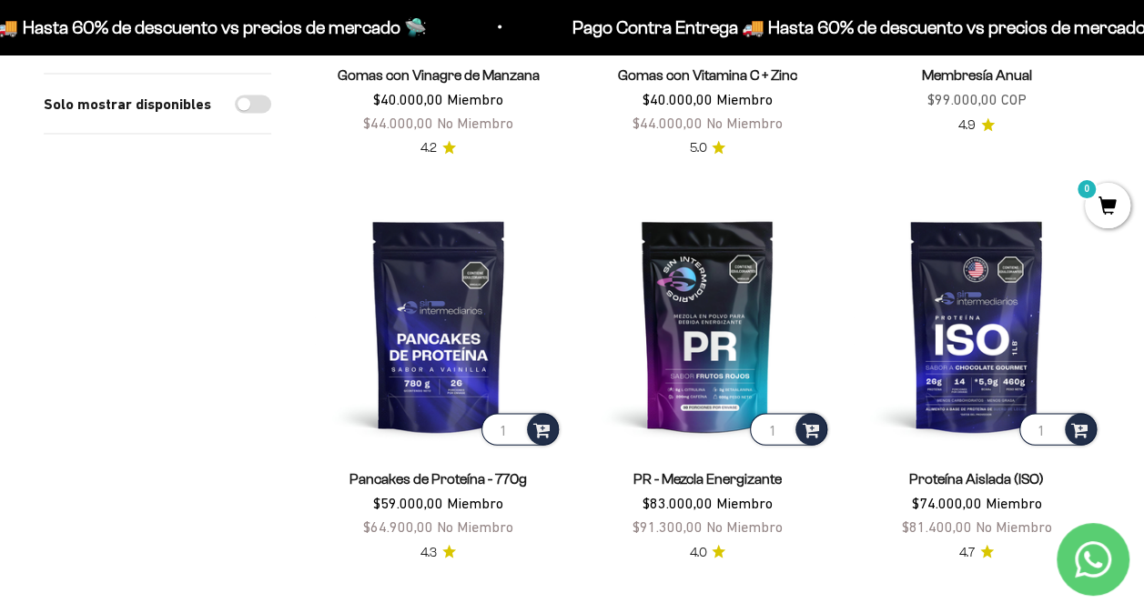
scroll to position [1732, 0]
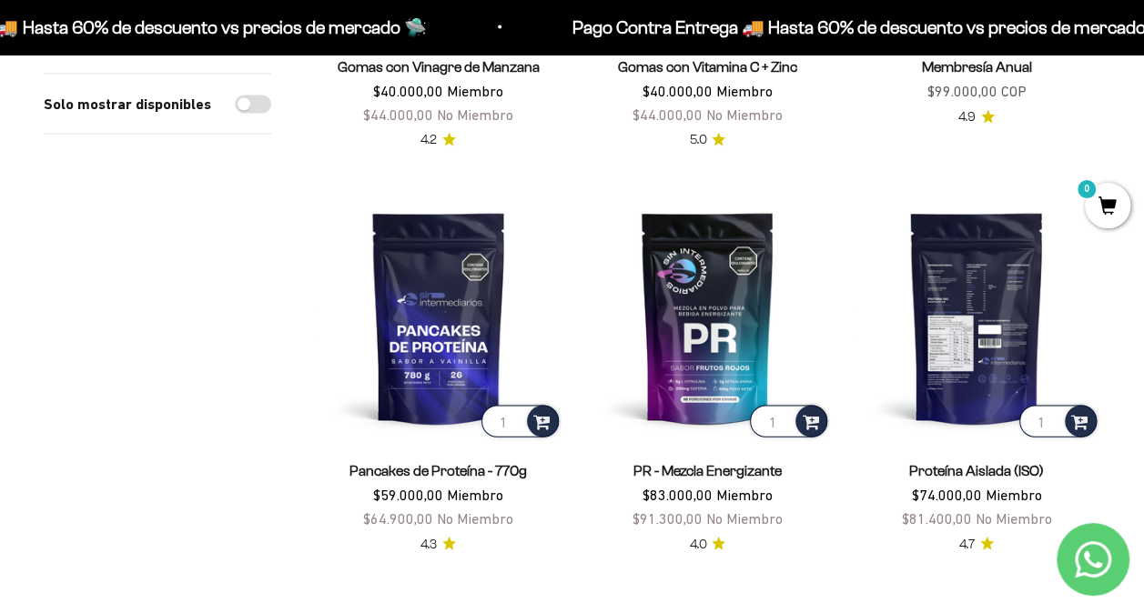
click at [966, 262] on img at bounding box center [977, 319] width 248 height 248
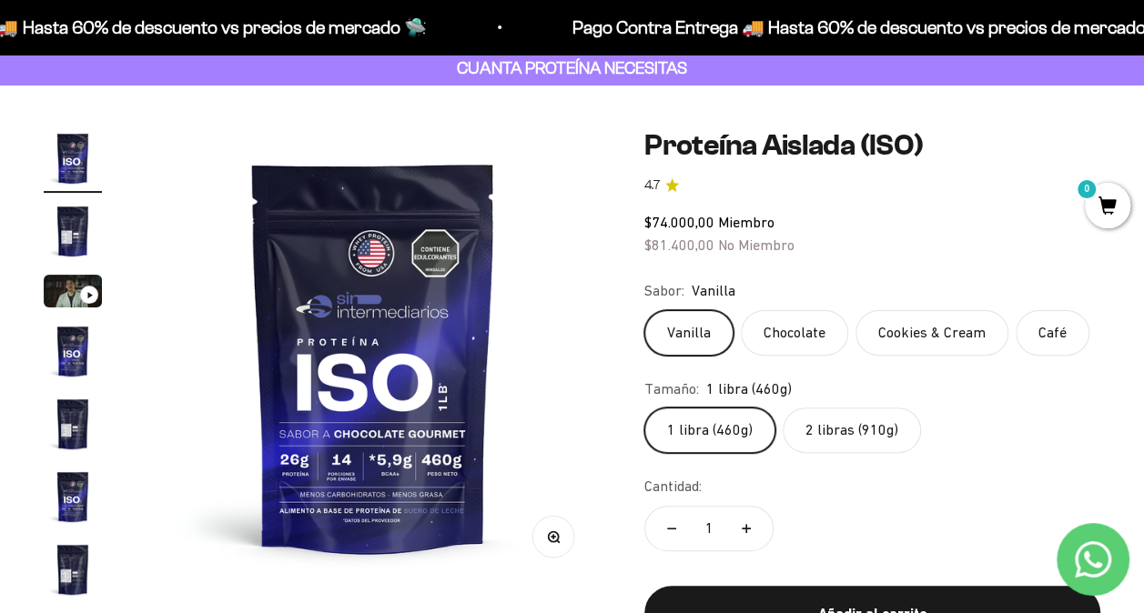
scroll to position [102, 0]
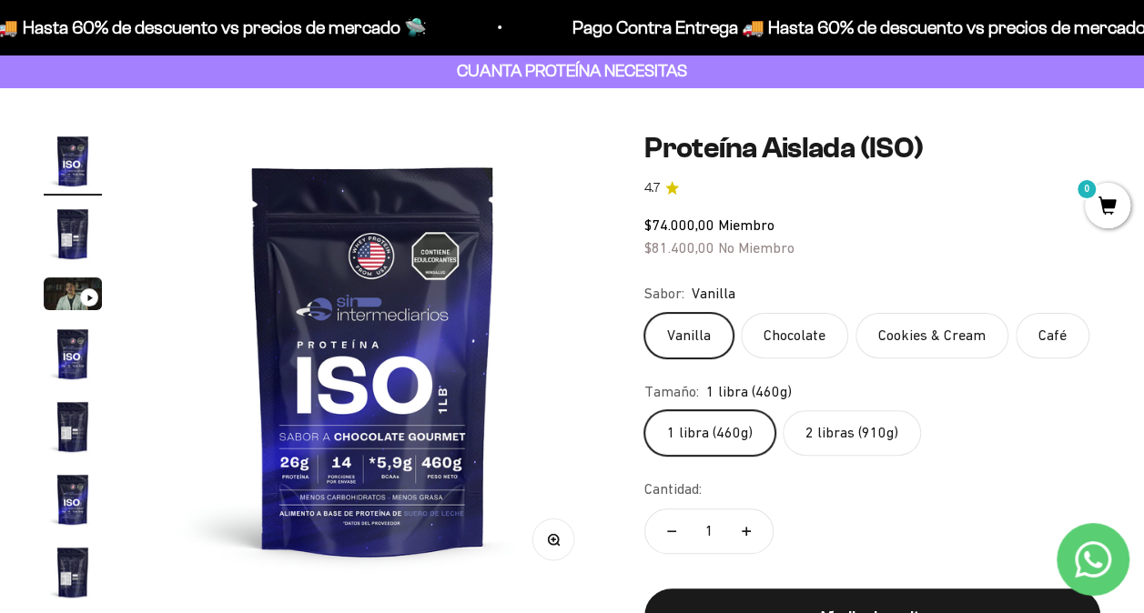
click at [910, 328] on label "Cookies & Cream" at bounding box center [931, 335] width 153 height 45
click at [644, 313] on input "Cookies & Cream" at bounding box center [643, 312] width 1 height 1
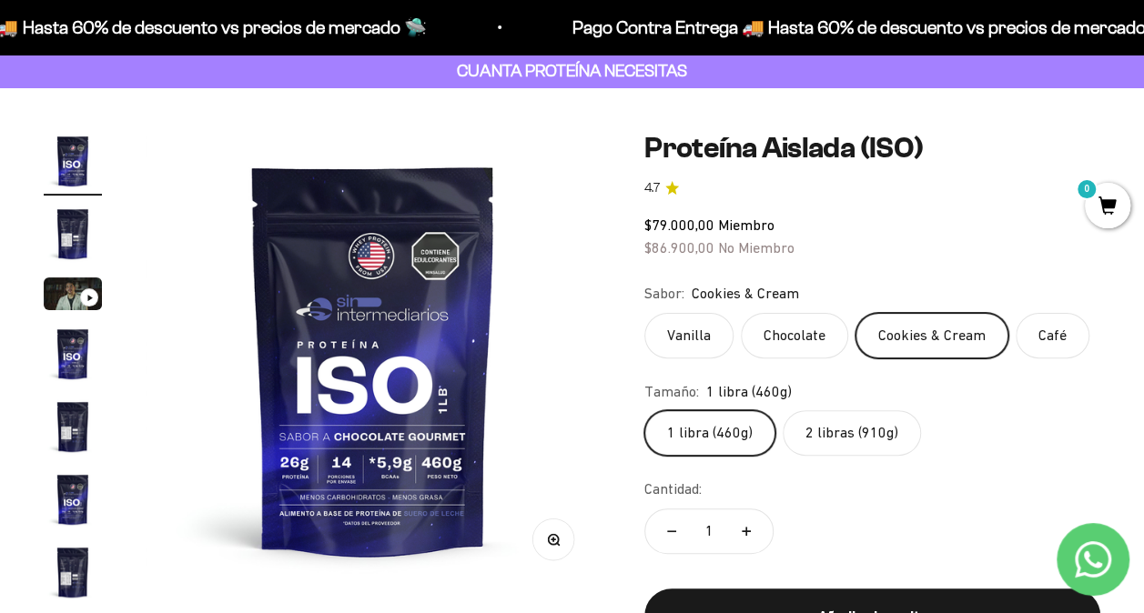
click at [708, 341] on label "Vanilla" at bounding box center [688, 335] width 89 height 45
click at [644, 313] on input "Vanilla" at bounding box center [643, 312] width 1 height 1
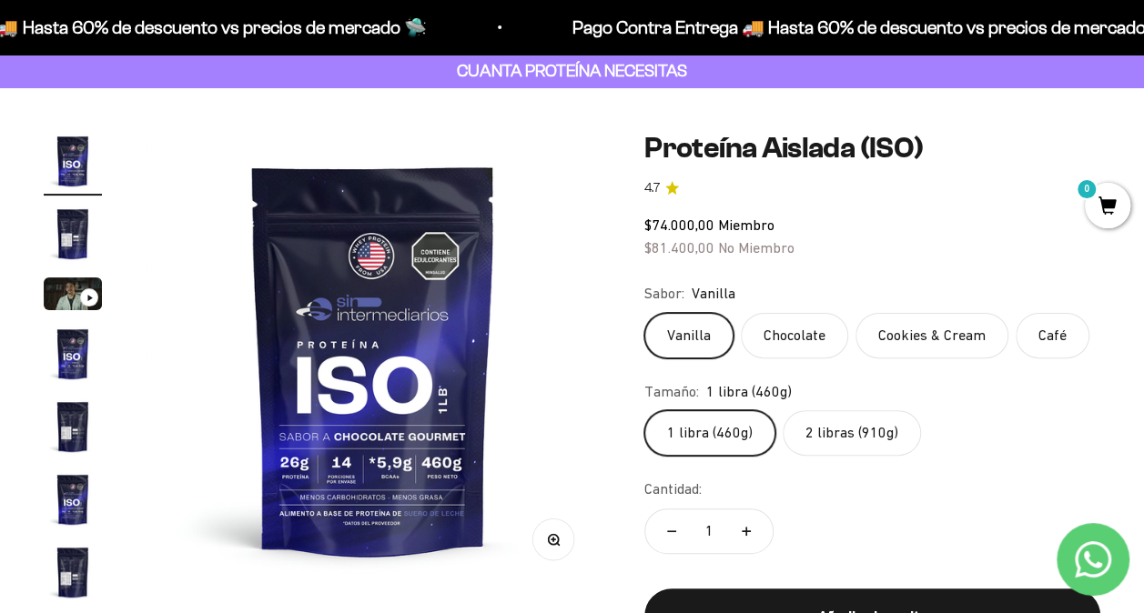
click at [881, 436] on label "2 libras (910g)" at bounding box center [852, 432] width 138 height 45
click at [644, 410] on input "2 libras (910g)" at bounding box center [643, 409] width 1 height 1
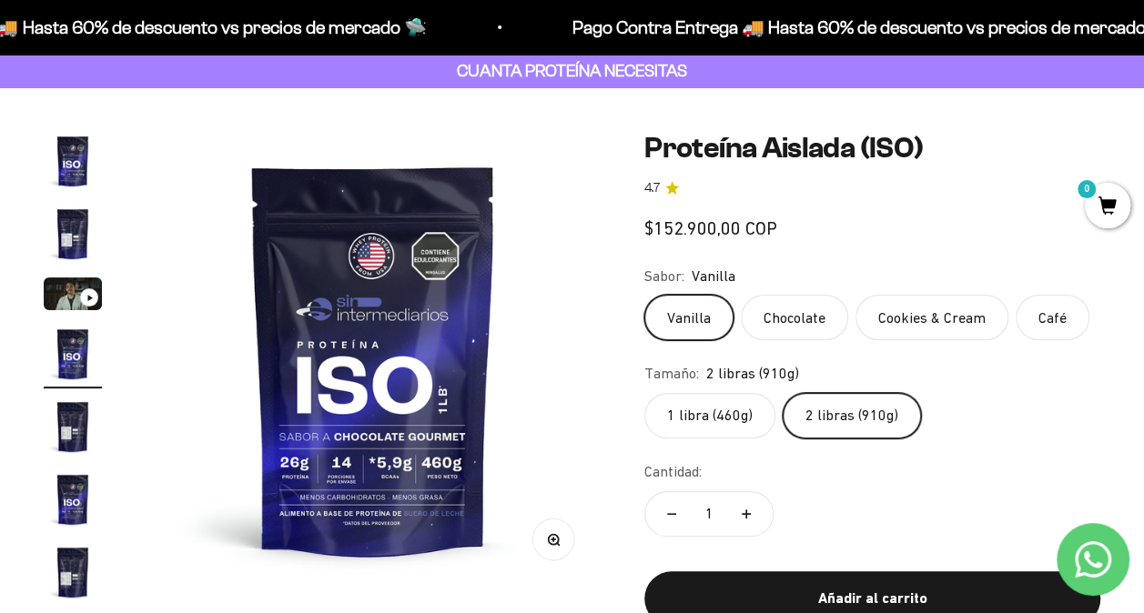
scroll to position [0, 1398]
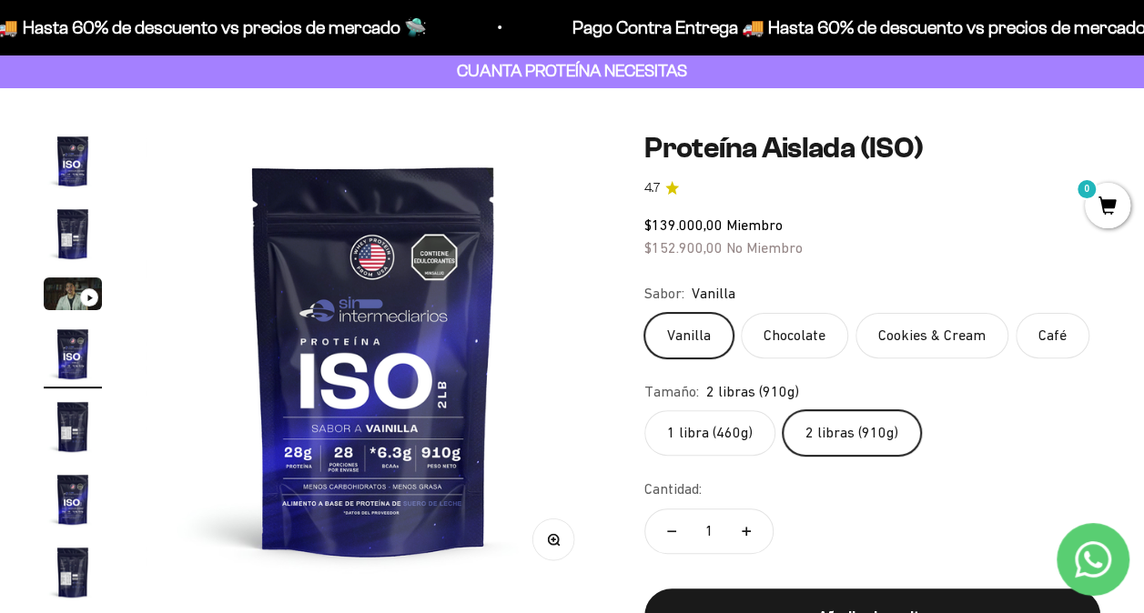
click at [794, 338] on label "Chocolate" at bounding box center [794, 335] width 107 height 45
click at [644, 313] on input "Chocolate" at bounding box center [643, 312] width 1 height 1
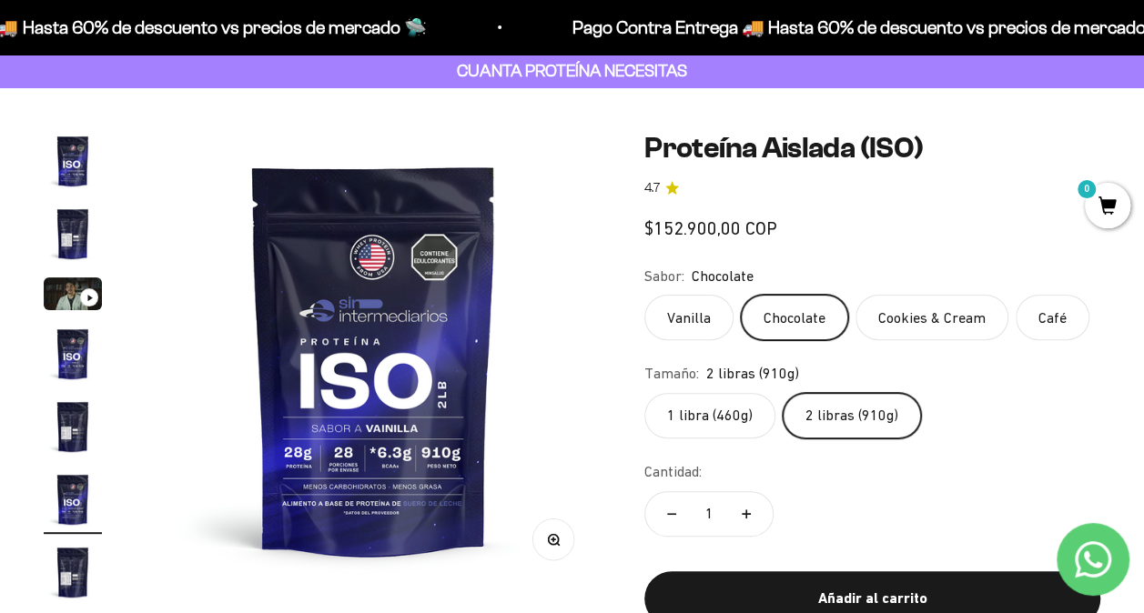
scroll to position [34, 0]
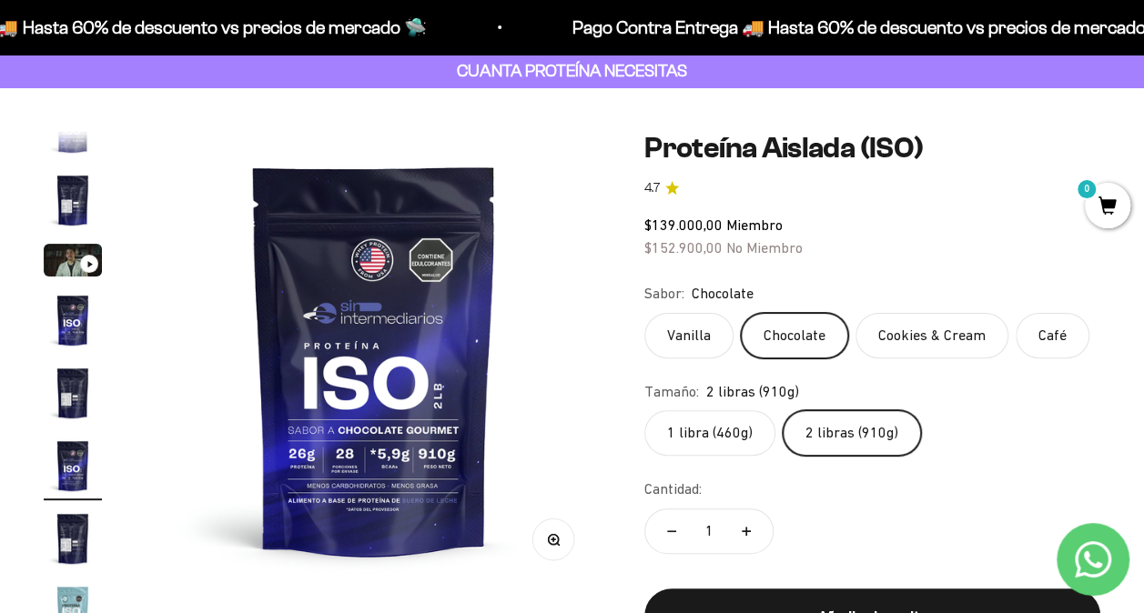
click at [1044, 336] on label "Café" at bounding box center [1052, 335] width 74 height 45
click at [644, 313] on input "Café" at bounding box center [643, 312] width 1 height 1
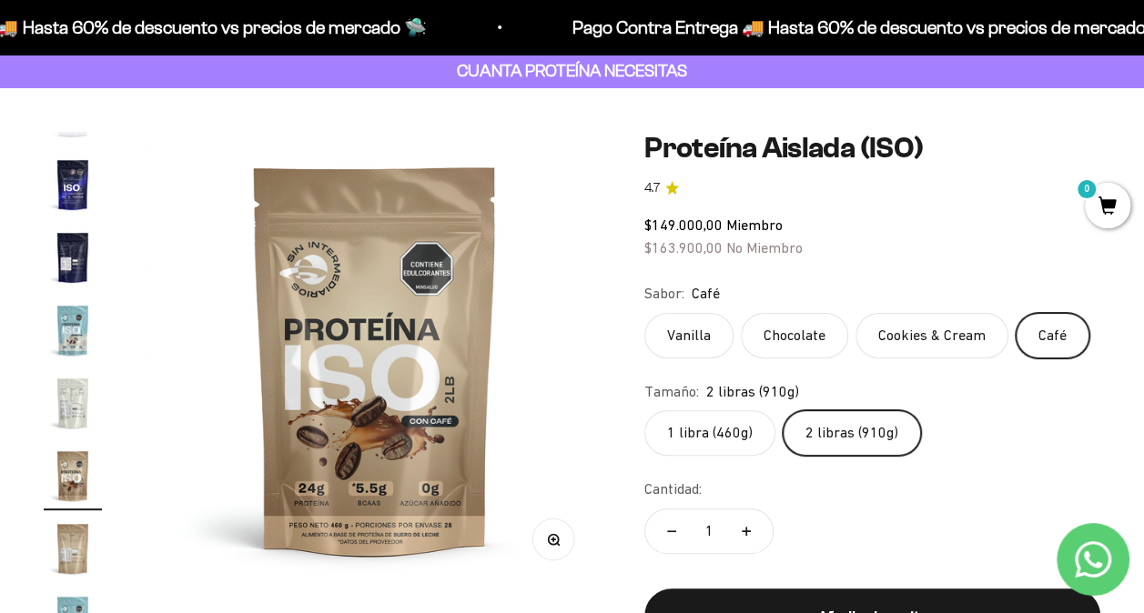
scroll to position [325, 0]
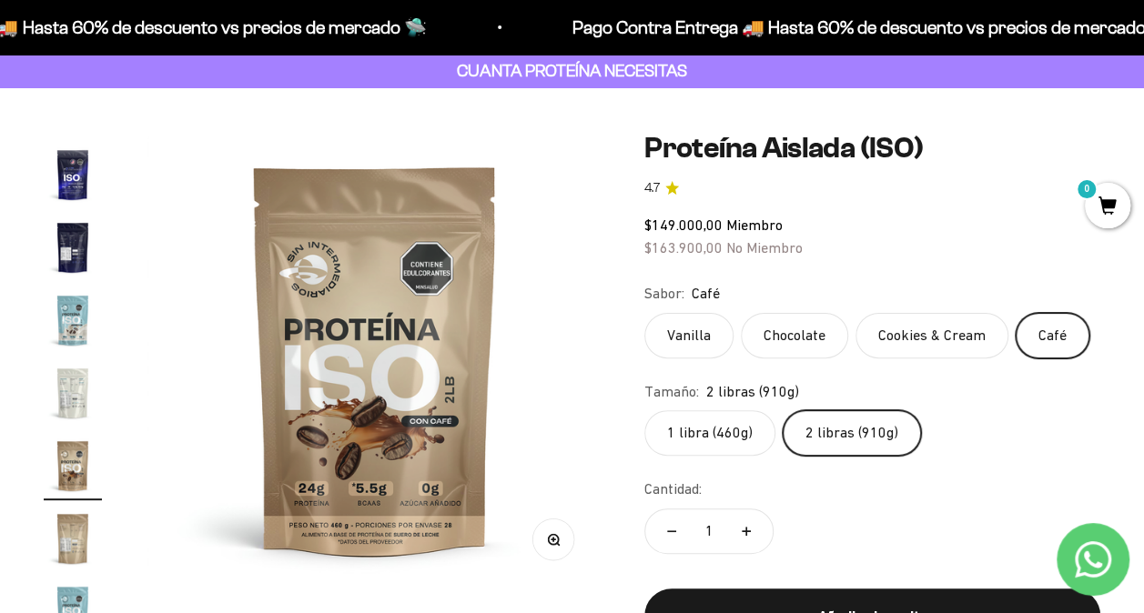
click at [806, 337] on label "Chocolate" at bounding box center [794, 335] width 107 height 45
click at [644, 313] on input "Chocolate" at bounding box center [643, 312] width 1 height 1
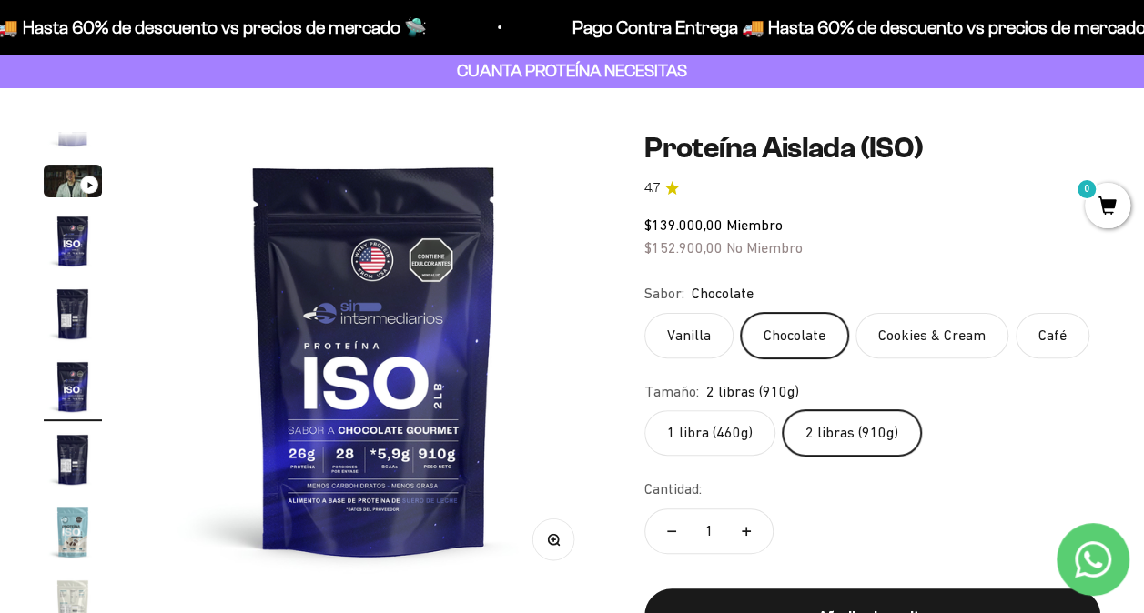
scroll to position [34, 0]
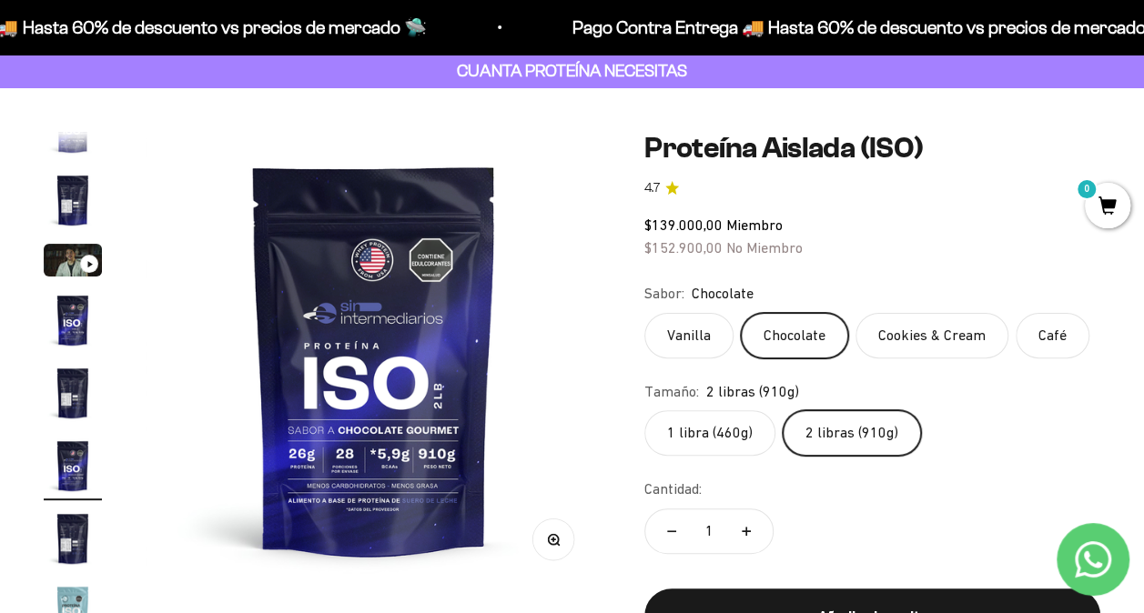
click at [687, 328] on label "Vanilla" at bounding box center [688, 335] width 89 height 45
click at [644, 313] on input "Vanilla" at bounding box center [643, 312] width 1 height 1
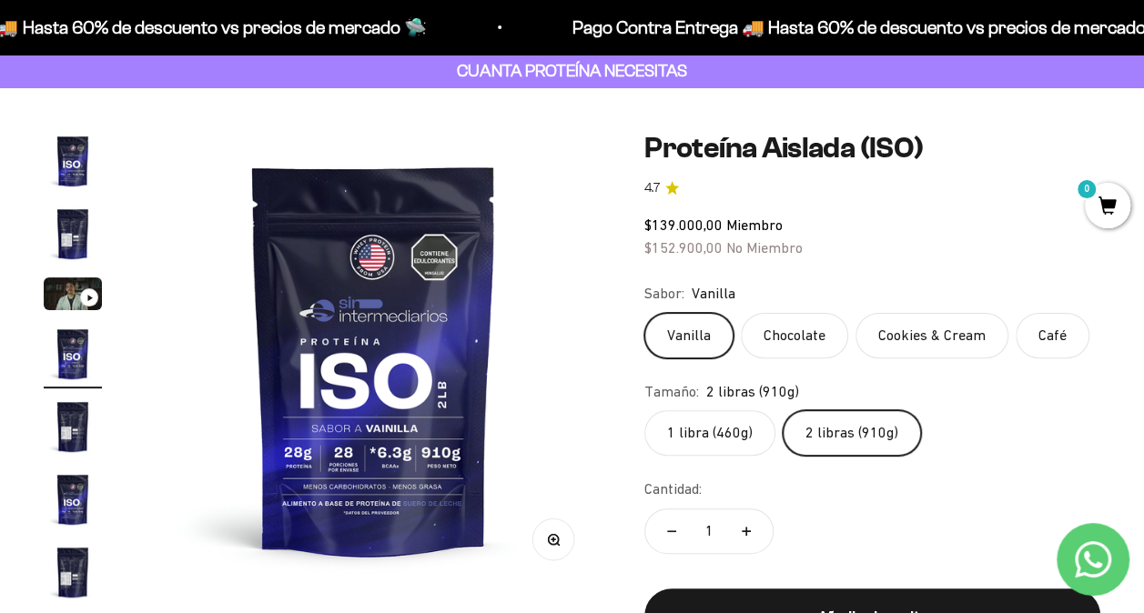
click at [71, 225] on img "Ir al artículo 2" at bounding box center [73, 234] width 58 height 58
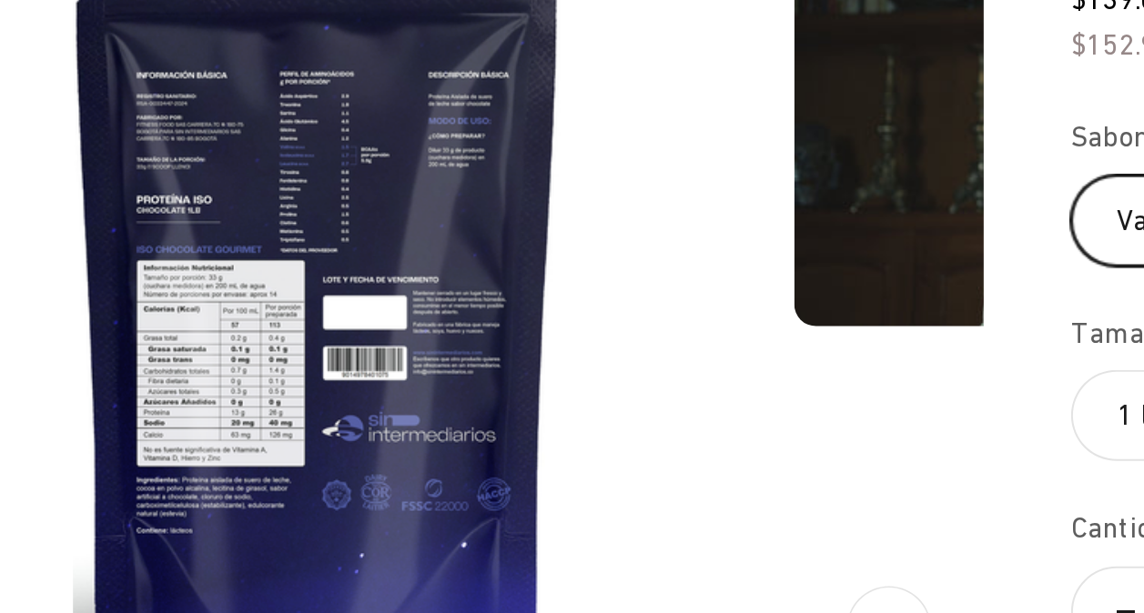
scroll to position [0, 466]
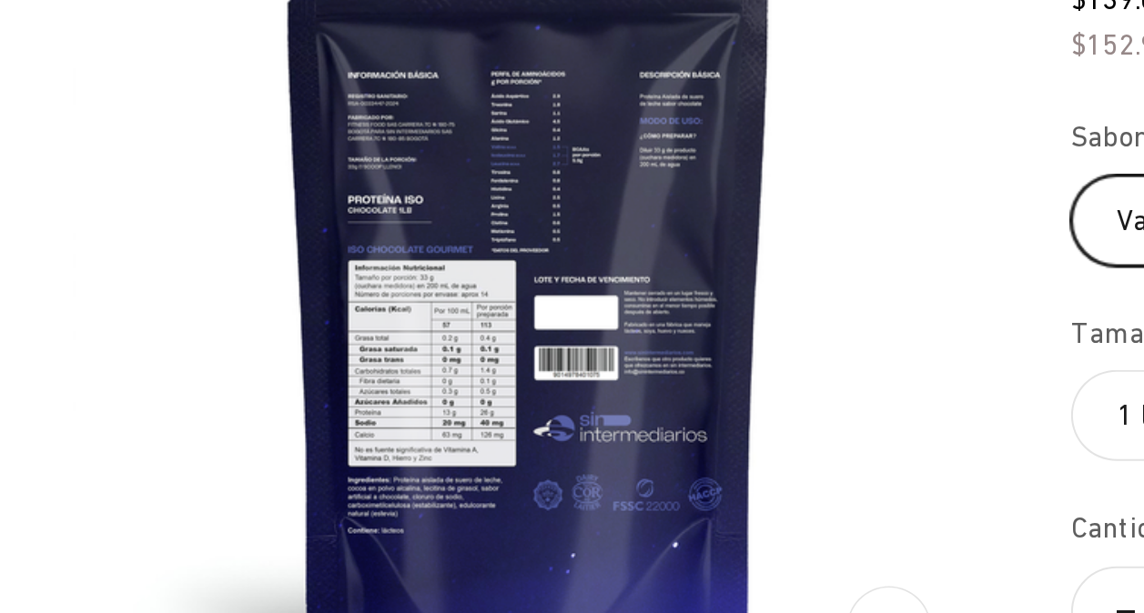
click at [662, 329] on label "Vanilla" at bounding box center [688, 335] width 89 height 45
click at [644, 313] on input "Vanilla" at bounding box center [643, 312] width 1 height 1
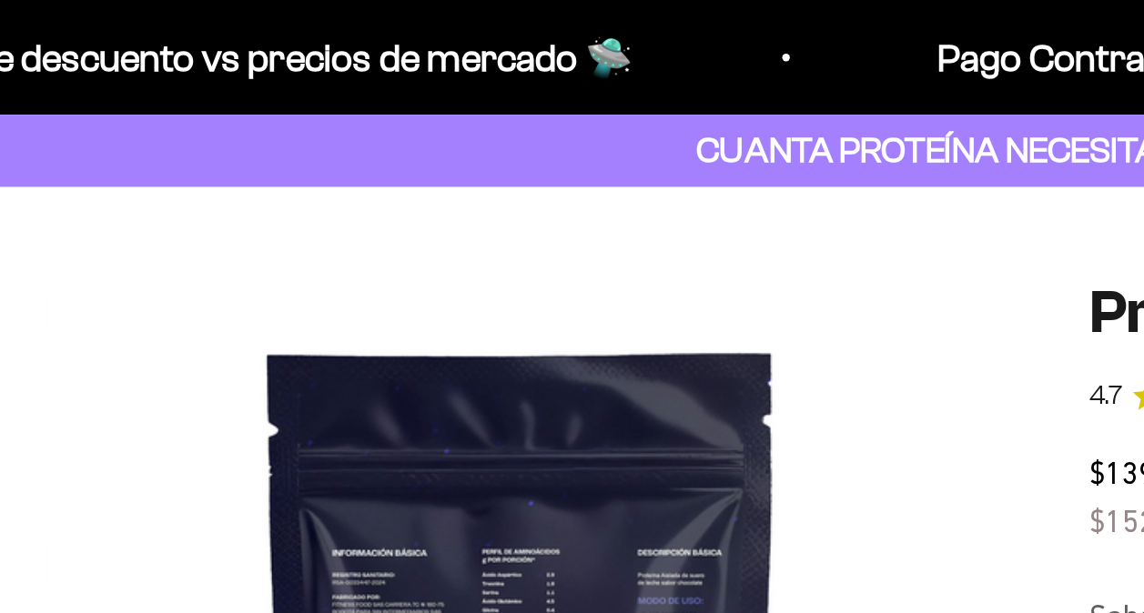
scroll to position [100, 0]
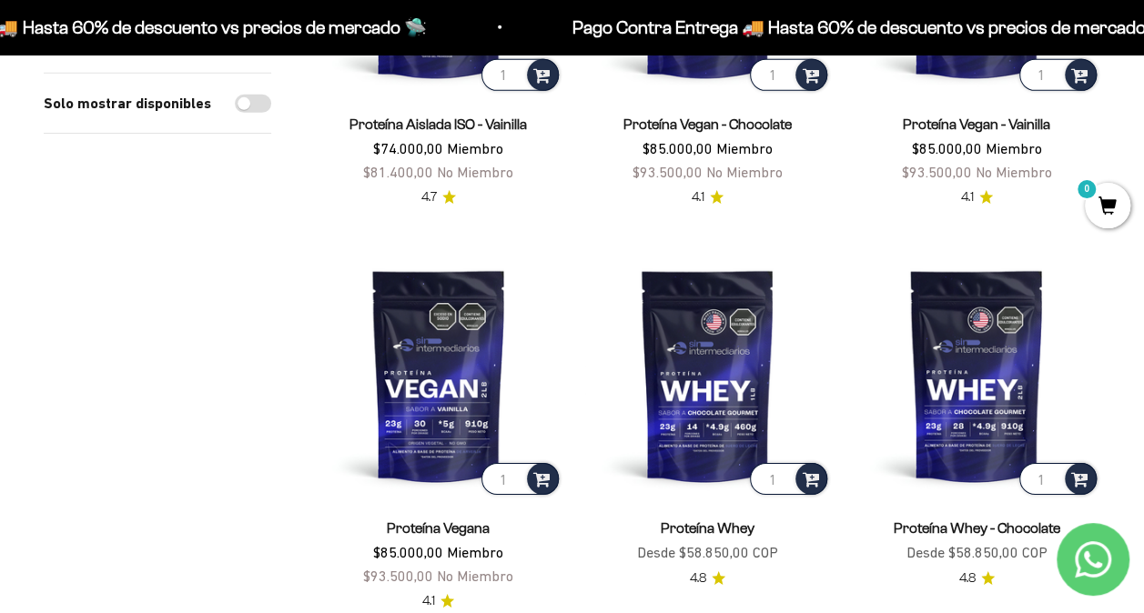
scroll to position [2907, 0]
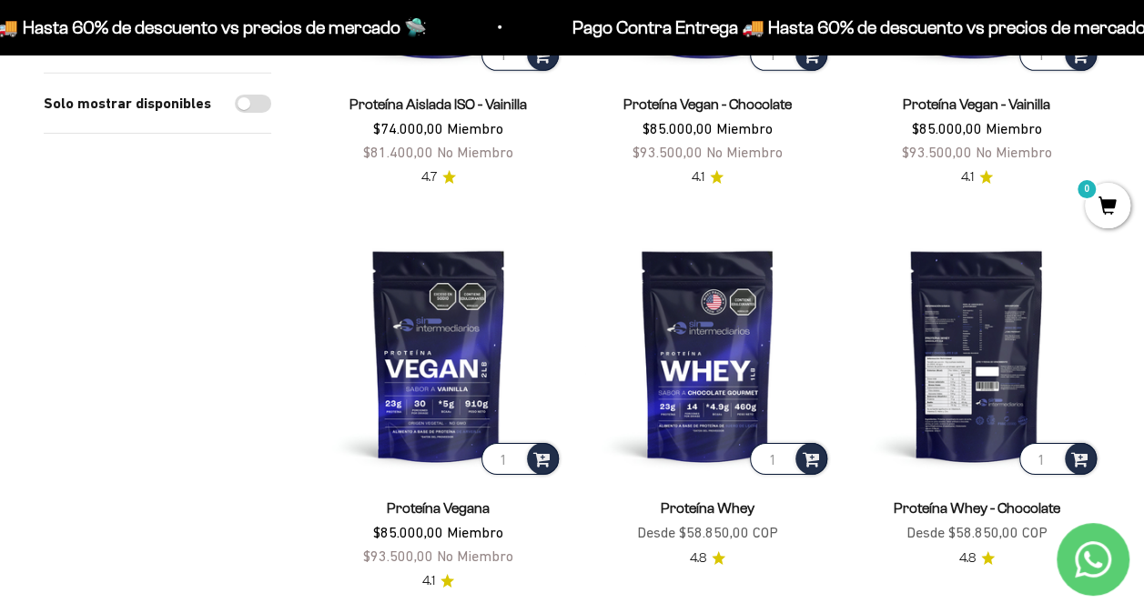
click at [1003, 369] on img at bounding box center [977, 356] width 248 height 248
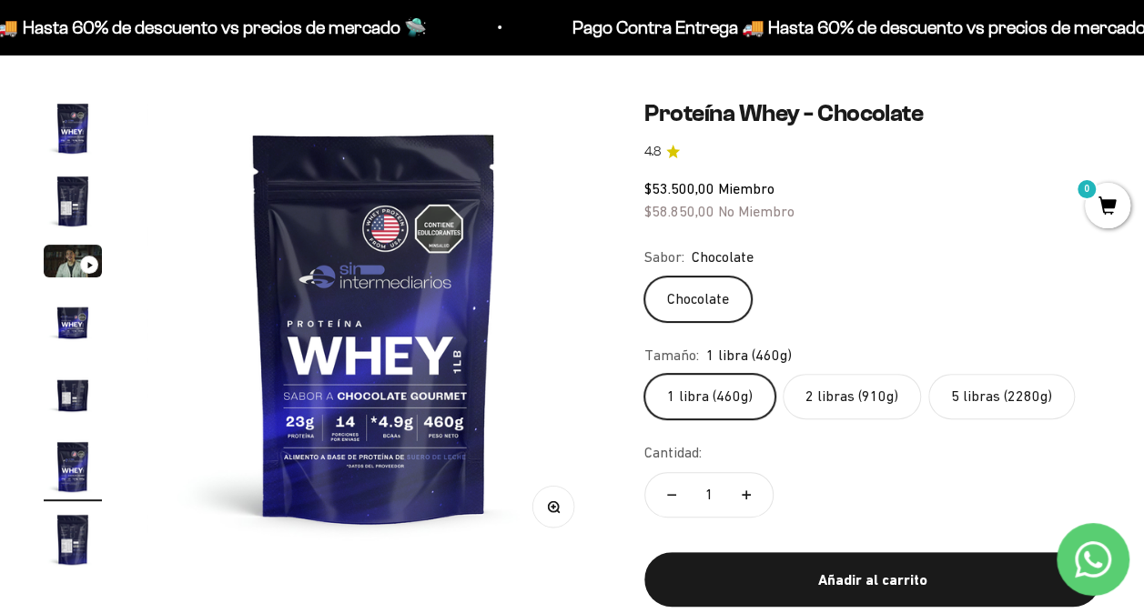
click at [58, 399] on img "Ir al artículo 5" at bounding box center [73, 394] width 58 height 58
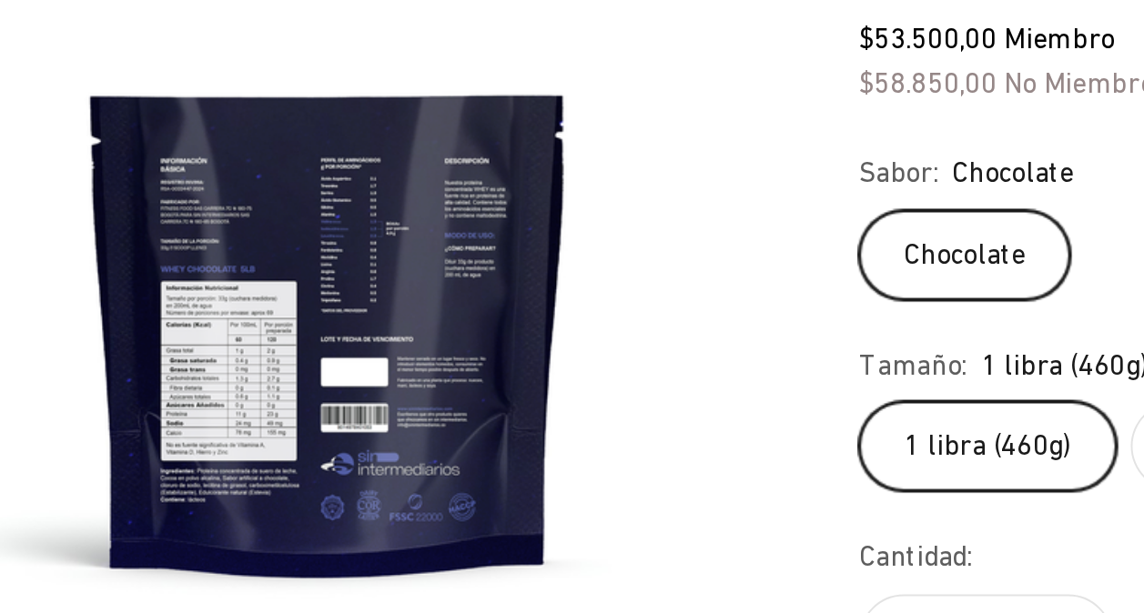
scroll to position [108, 0]
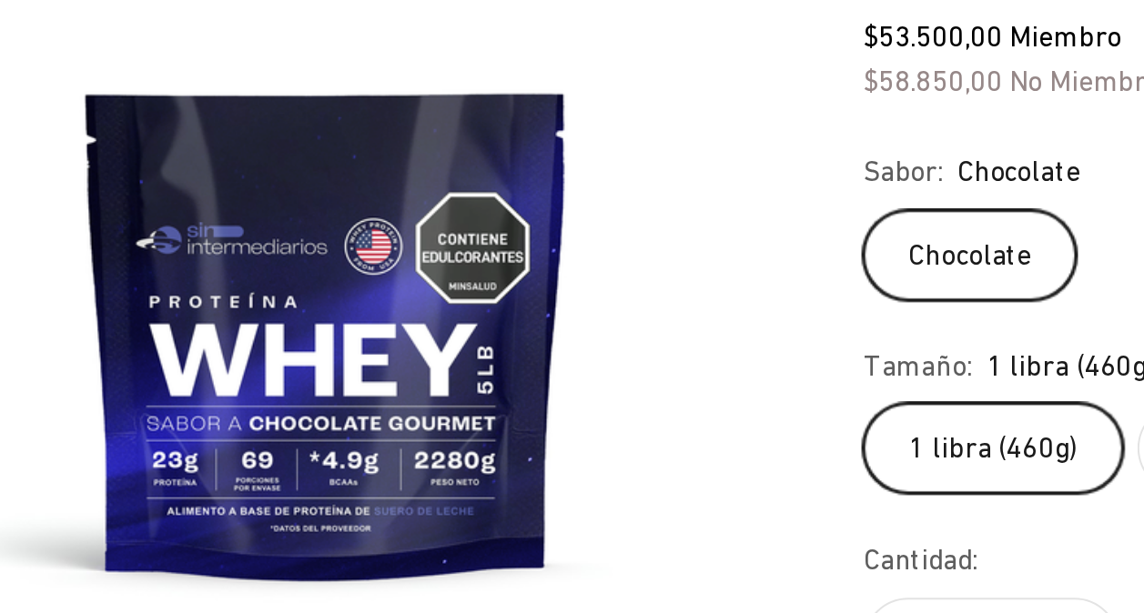
click at [533, 392] on img at bounding box center [373, 353] width 455 height 455
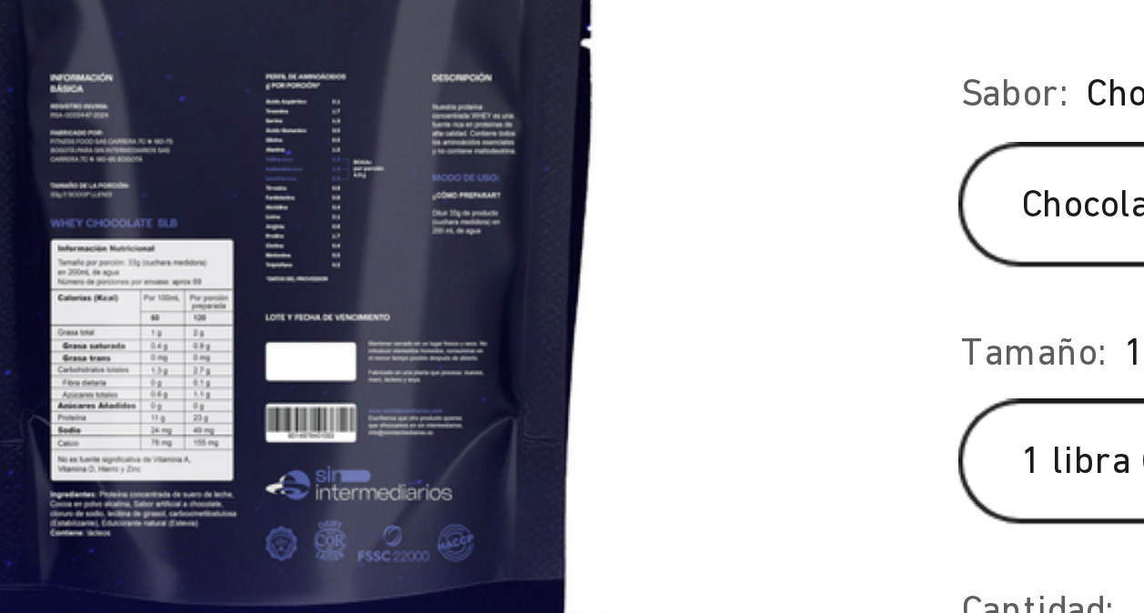
scroll to position [0, 1864]
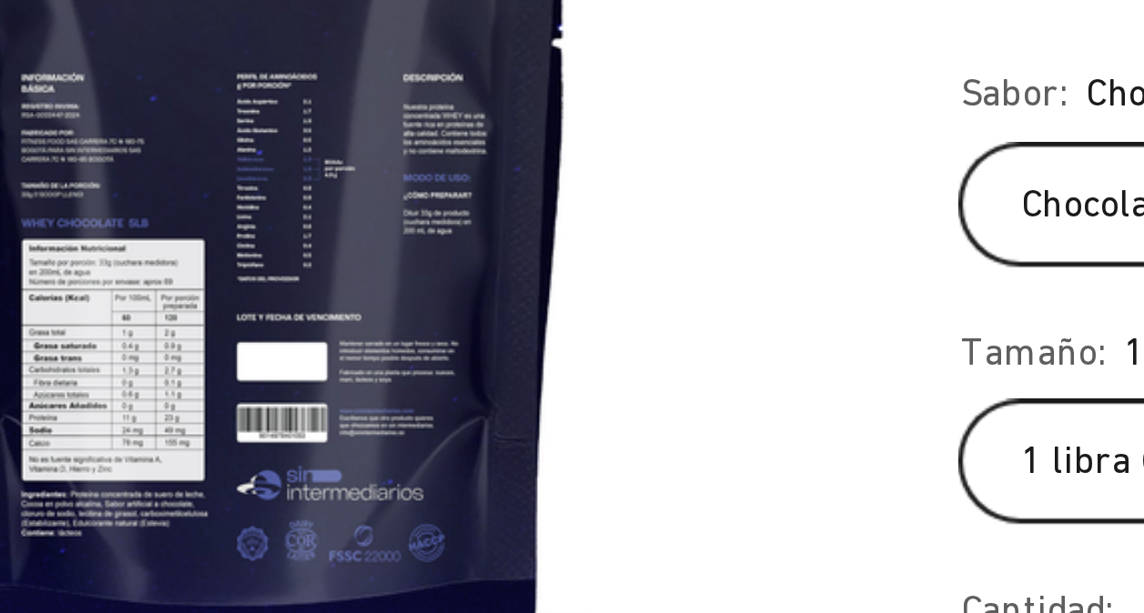
click at [338, 394] on img at bounding box center [374, 352] width 455 height 455
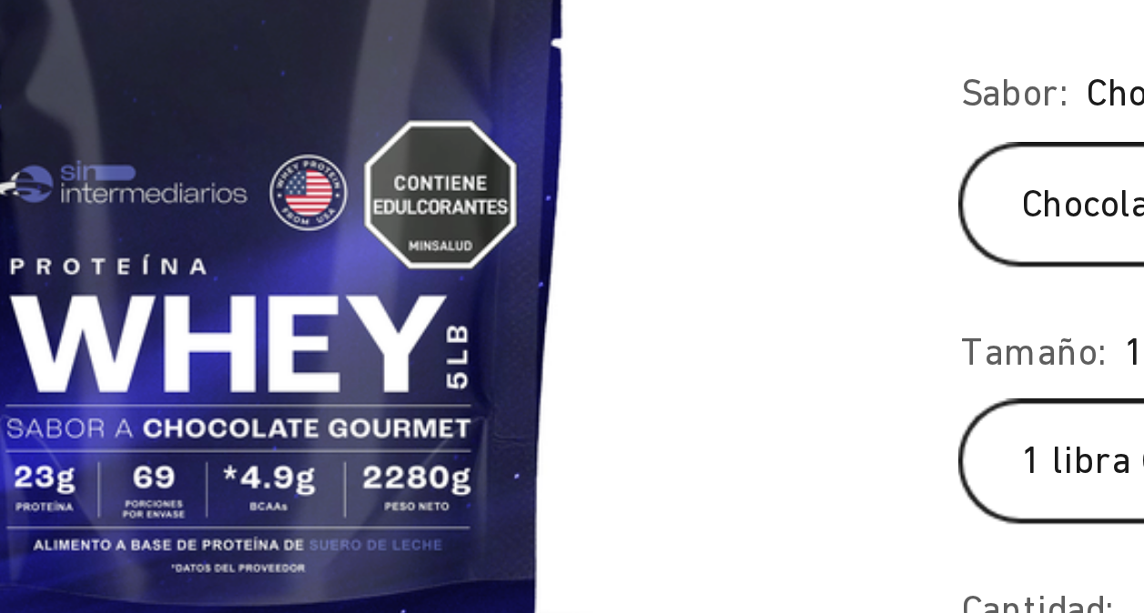
scroll to position [108, 0]
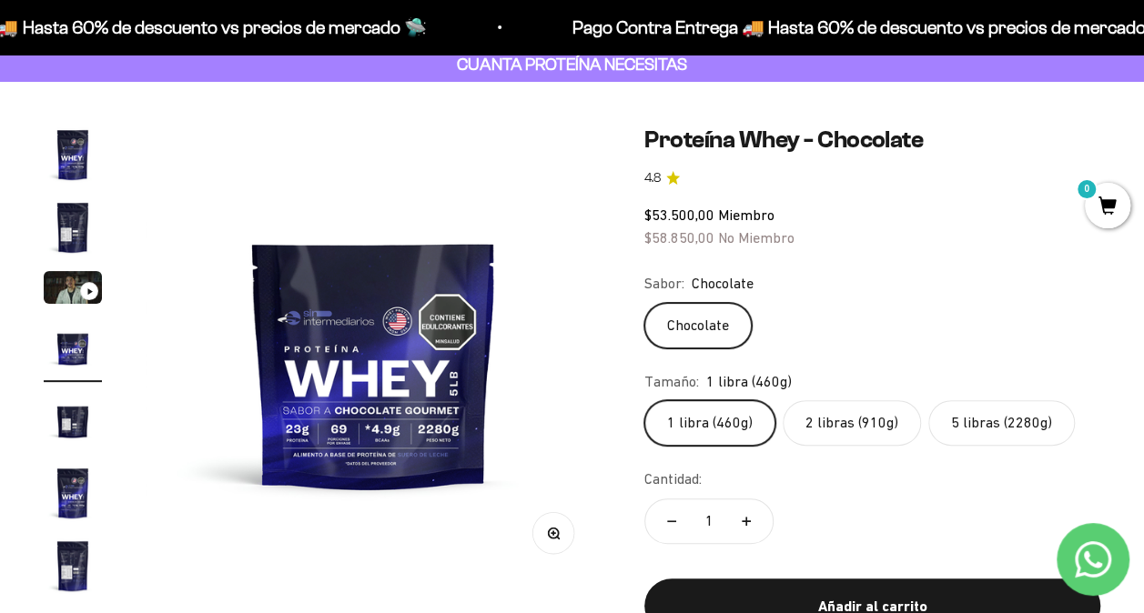
click at [82, 429] on img "Ir al artículo 5" at bounding box center [73, 420] width 58 height 58
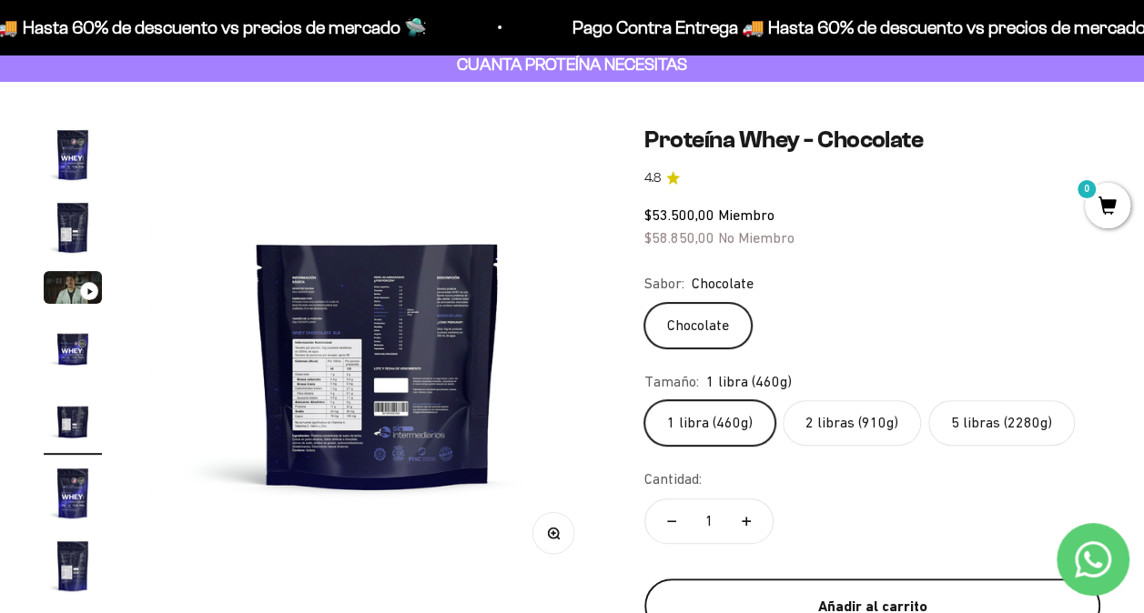
scroll to position [0, 1864]
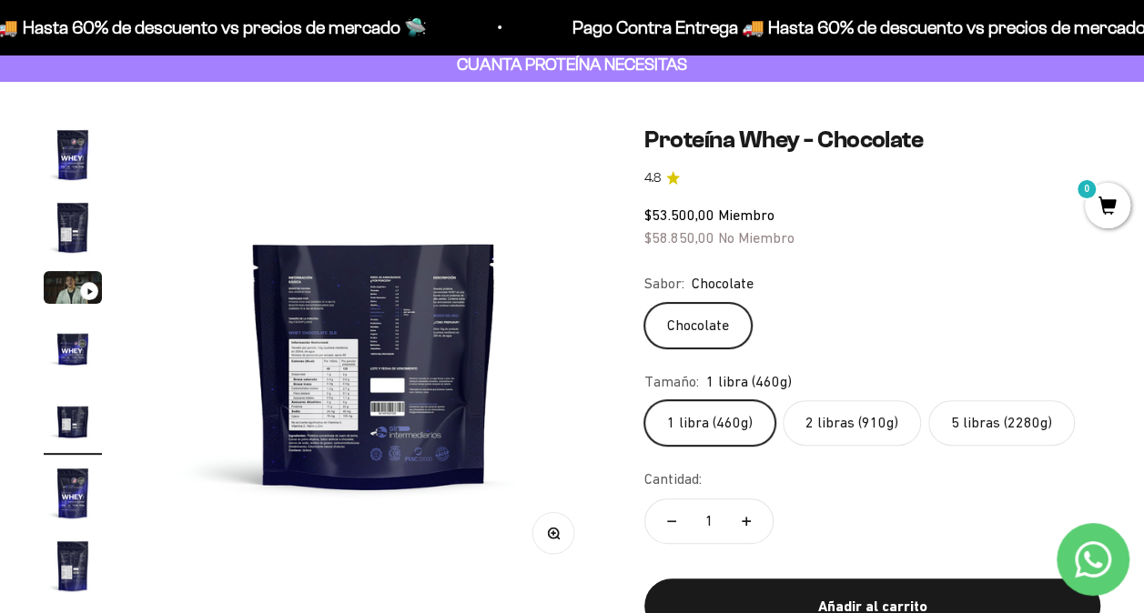
click at [542, 531] on button "Zoom" at bounding box center [553, 533] width 41 height 41
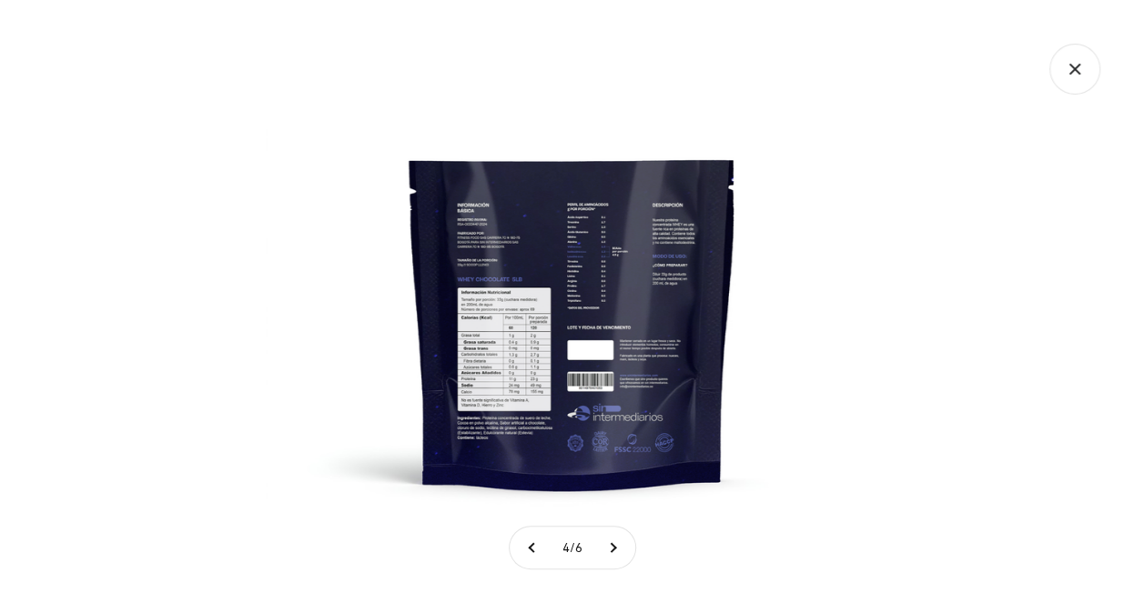
click at [508, 334] on img at bounding box center [572, 306] width 613 height 613
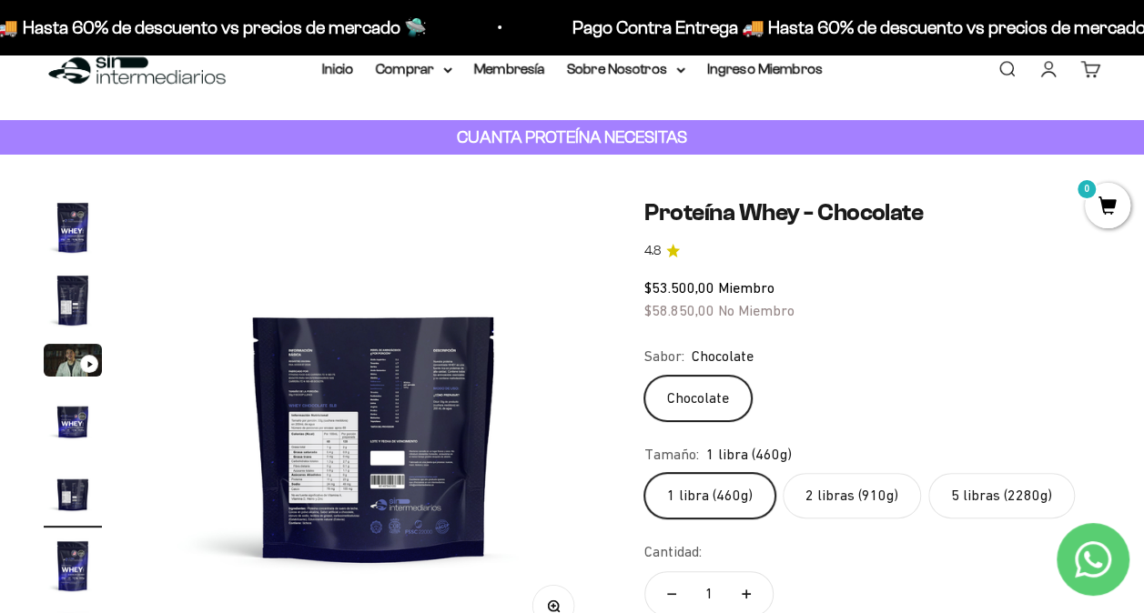
scroll to position [0, 0]
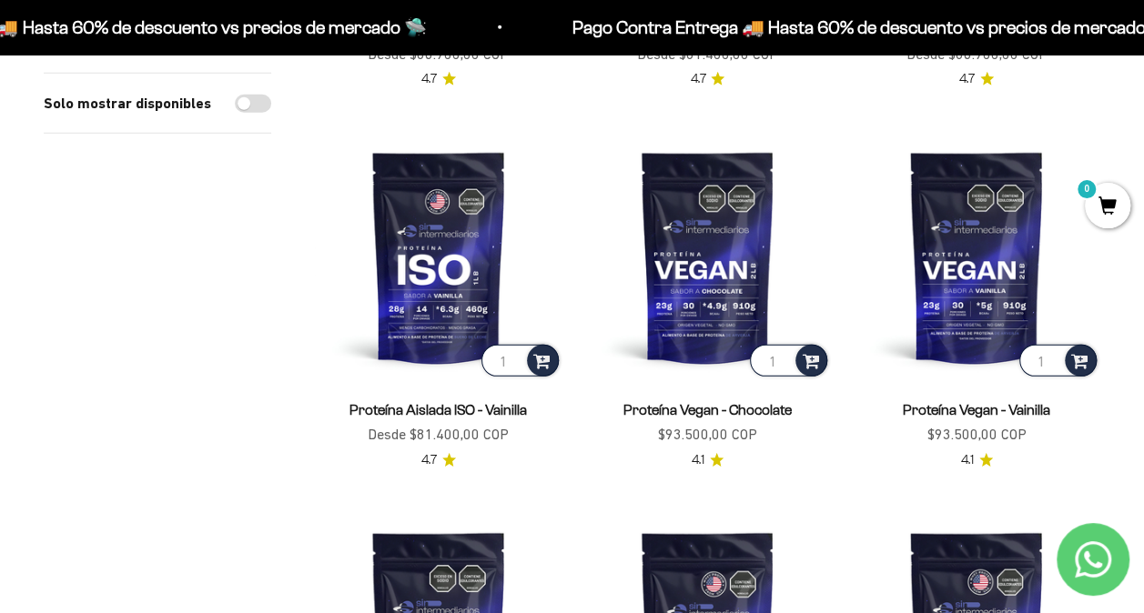
scroll to position [2577, 0]
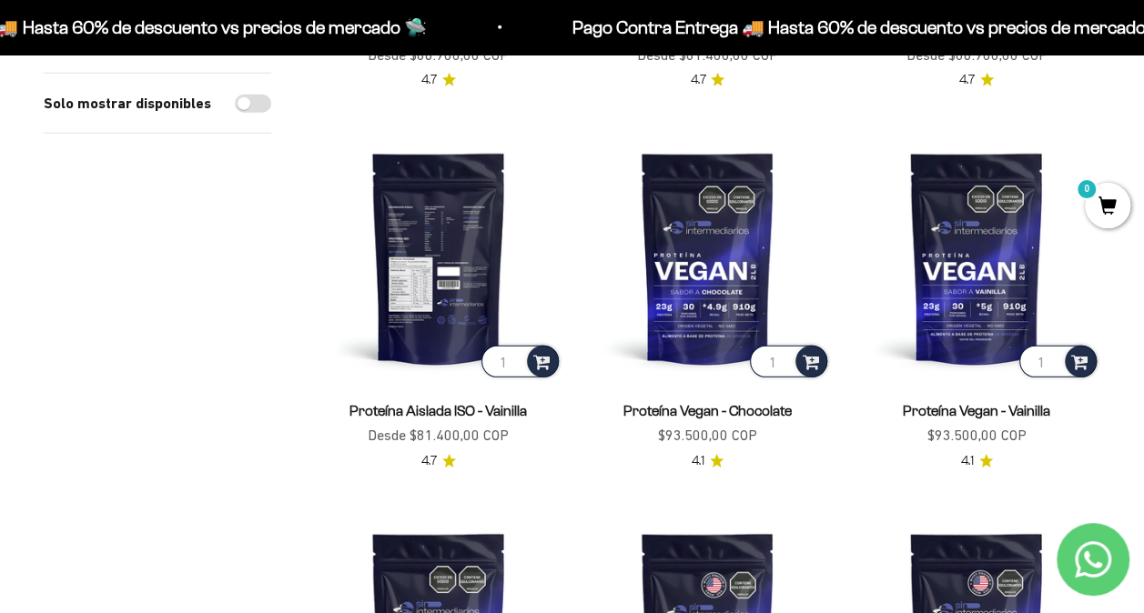
click at [469, 284] on img at bounding box center [439, 259] width 248 height 248
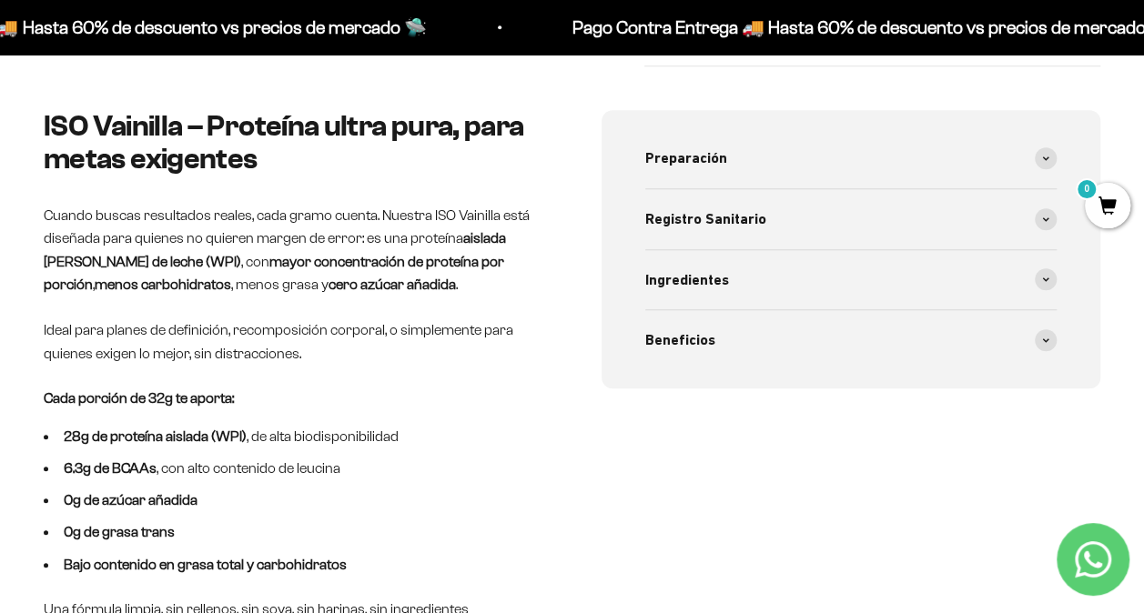
scroll to position [708, 0]
click at [907, 291] on div "Ingredientes" at bounding box center [851, 281] width 412 height 60
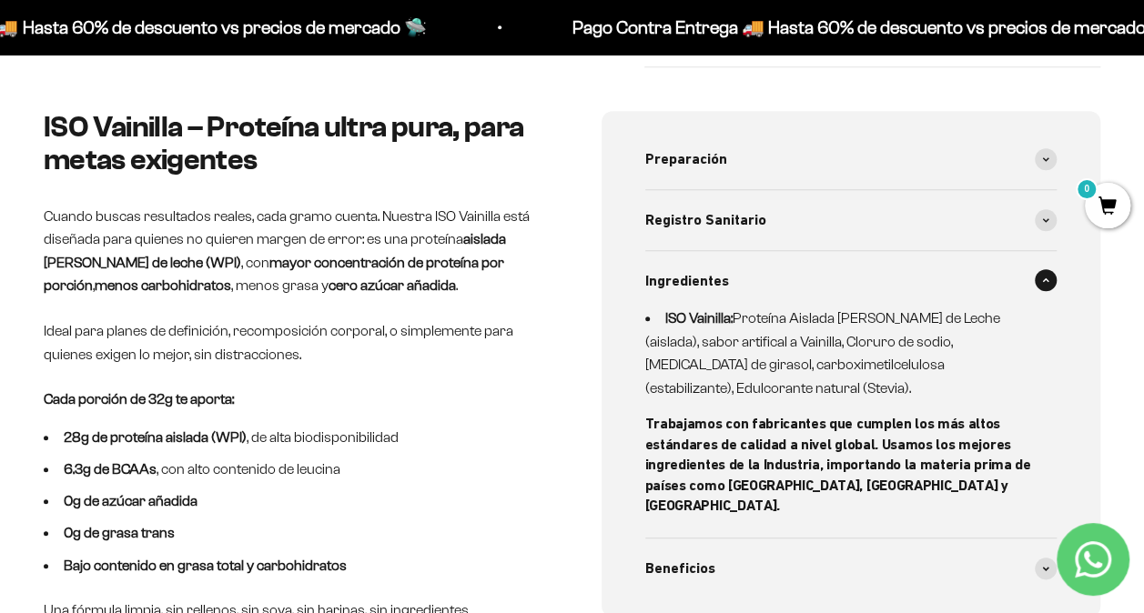
click at [907, 291] on div "Ingredientes" at bounding box center [851, 281] width 412 height 60
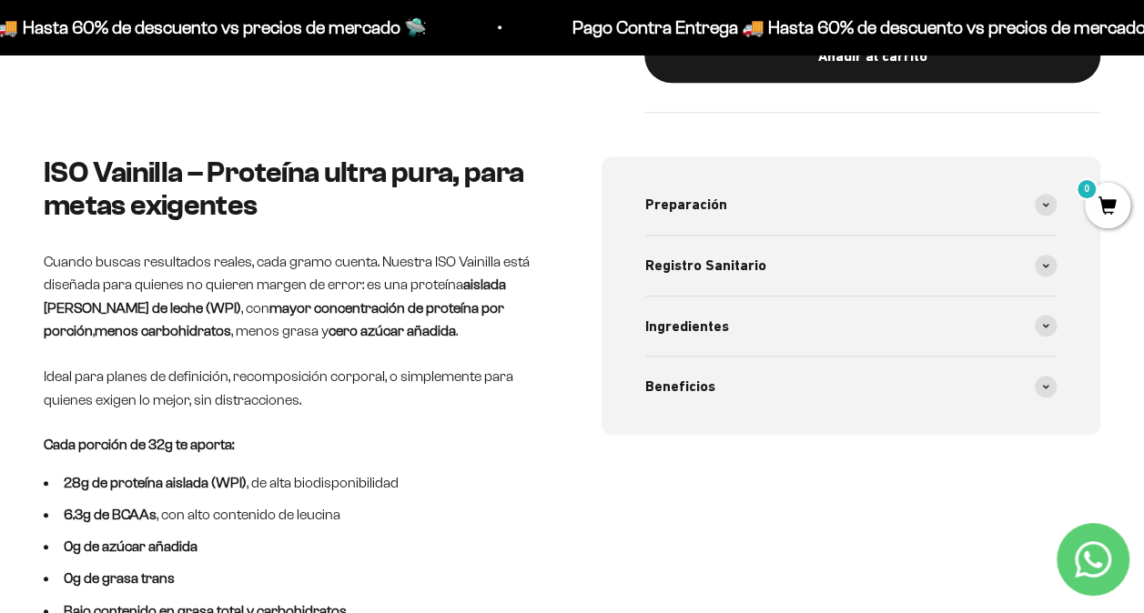
scroll to position [659, 0]
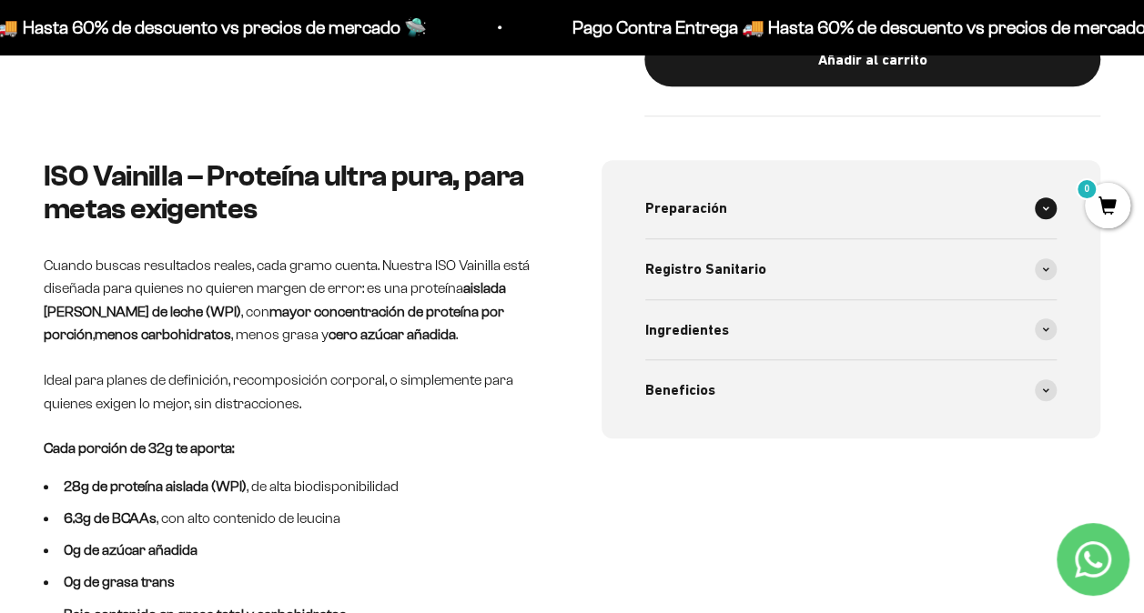
click at [789, 206] on div "Preparación" at bounding box center [851, 208] width 412 height 60
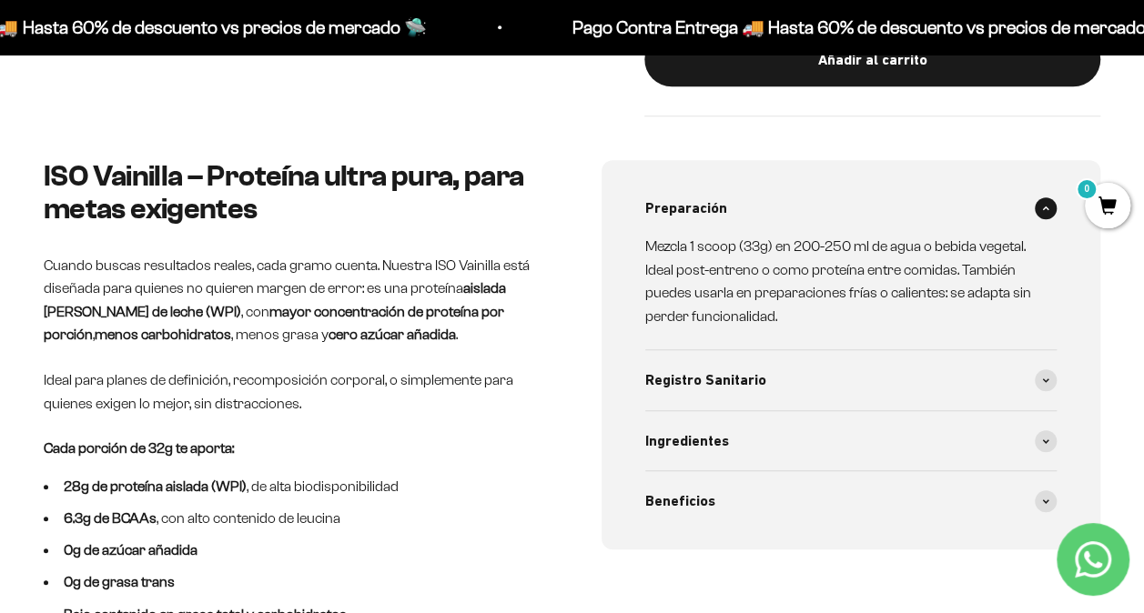
click at [863, 210] on div "Preparación" at bounding box center [851, 208] width 412 height 60
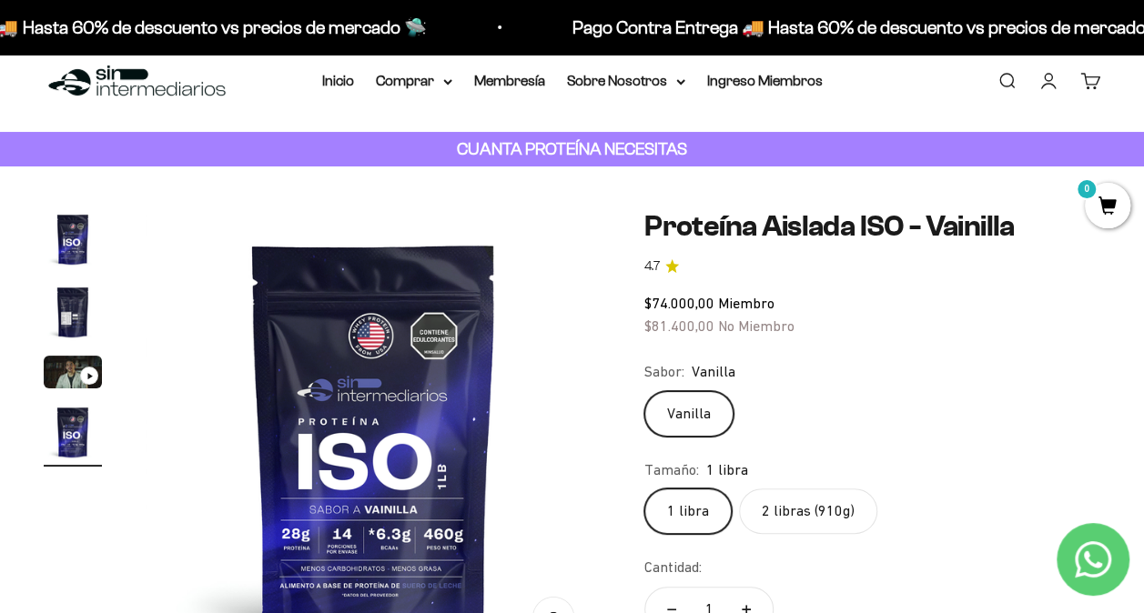
scroll to position [10, 0]
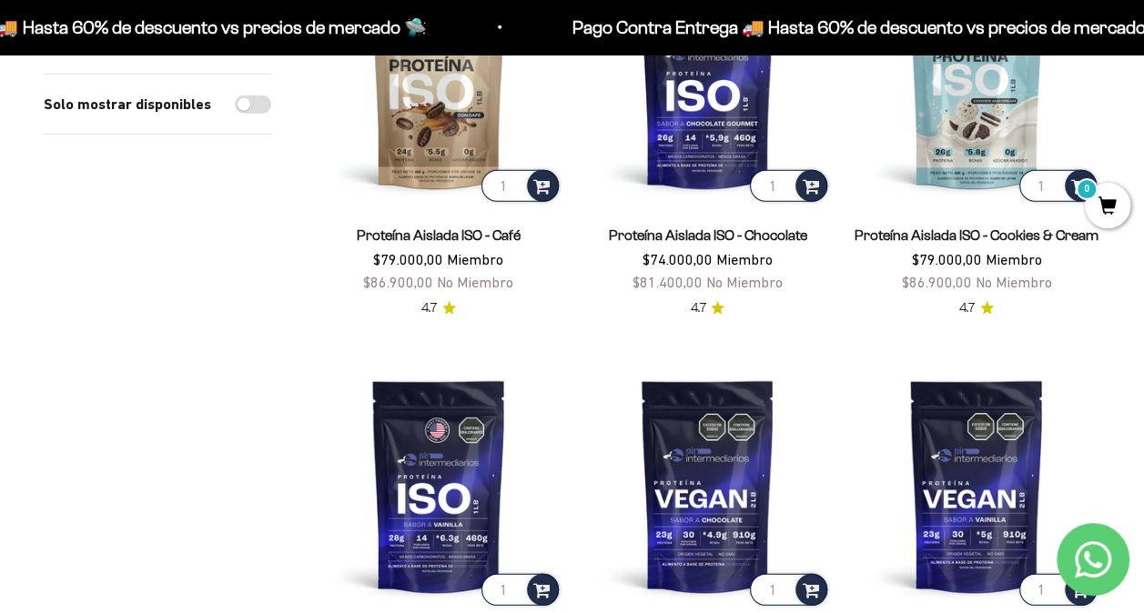
scroll to position [2374, 0]
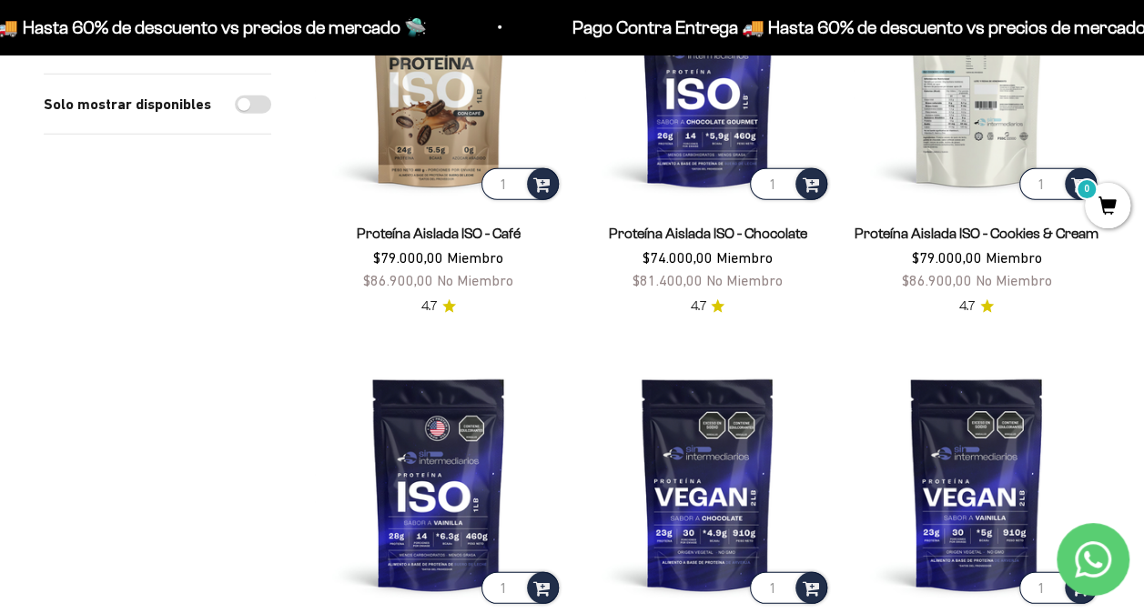
click at [995, 84] on img at bounding box center [977, 80] width 248 height 248
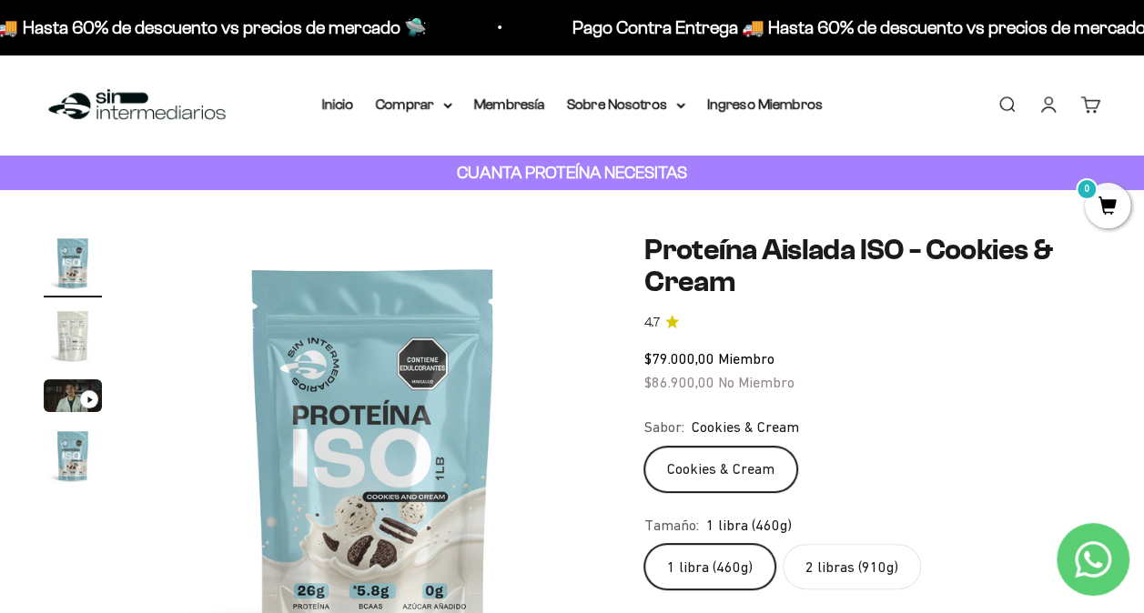
click at [775, 441] on fieldset "Sabor: Cookies & Cream Cookies & Cream" at bounding box center [872, 454] width 456 height 76
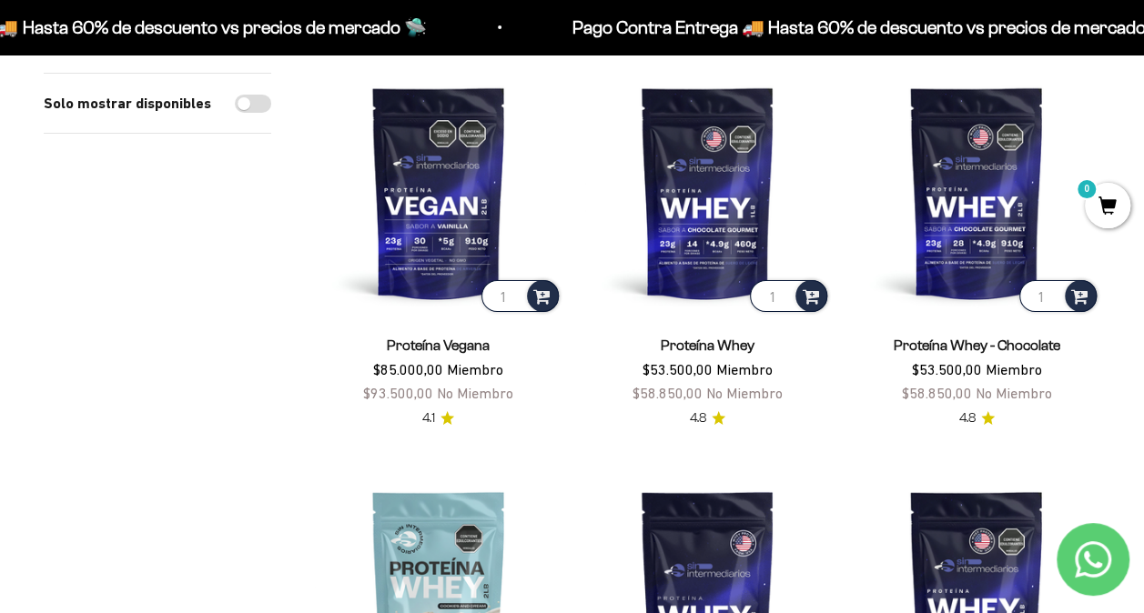
scroll to position [3071, 0]
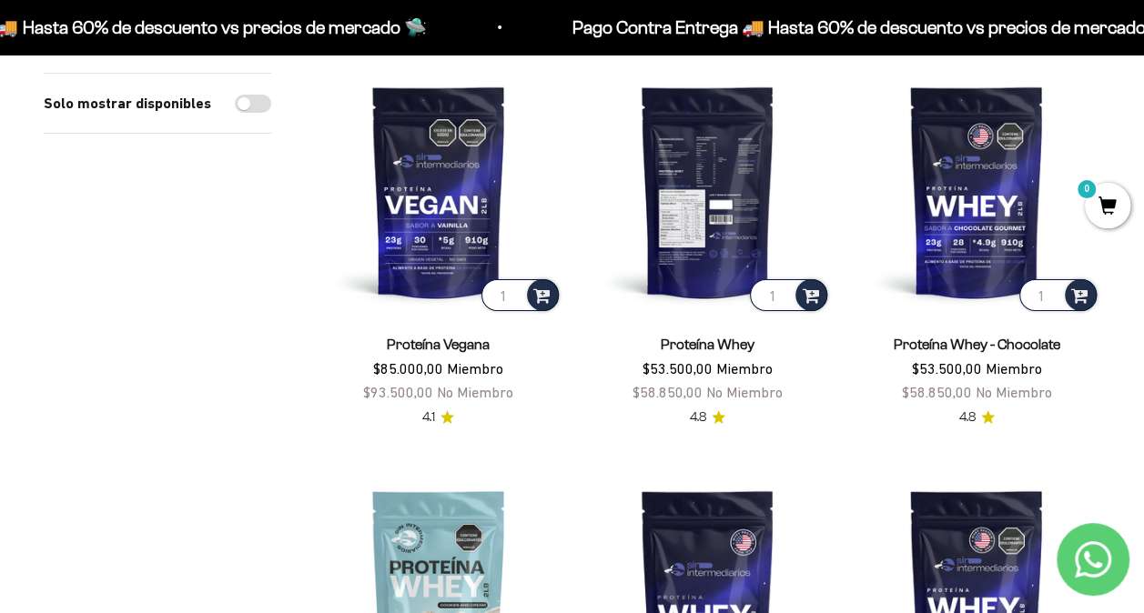
click at [702, 249] on img at bounding box center [708, 192] width 248 height 248
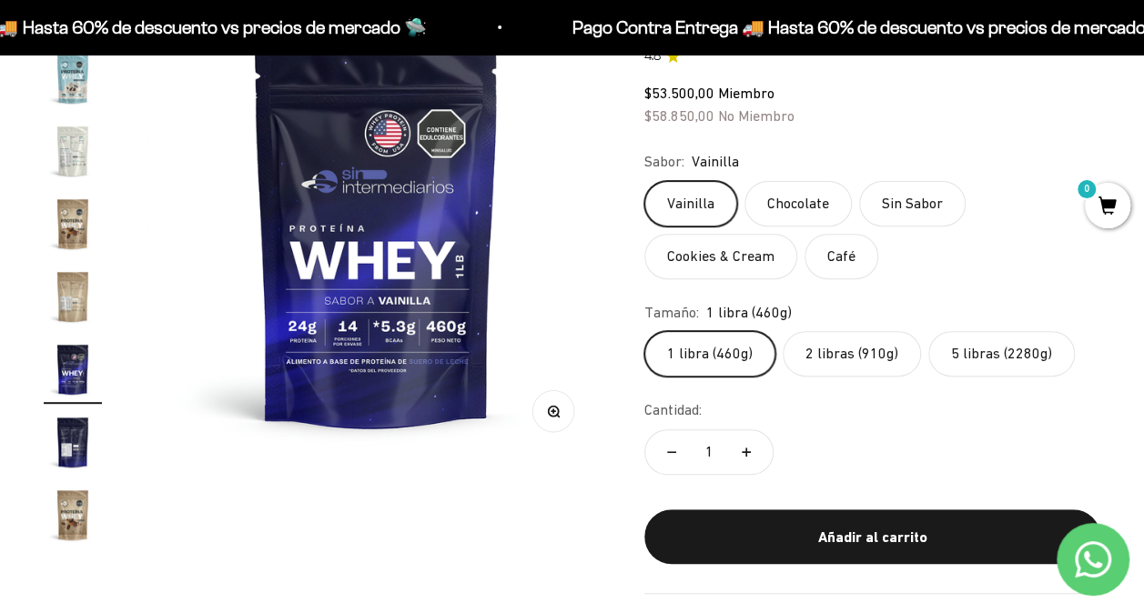
scroll to position [231, 0]
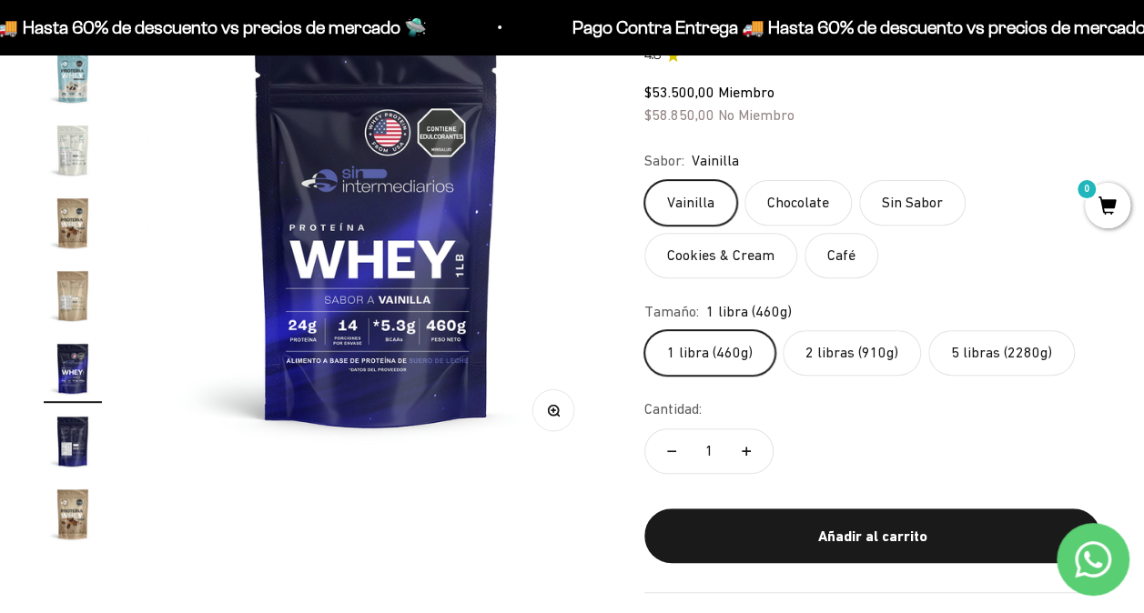
click at [84, 428] on img "Ir al artículo 19" at bounding box center [73, 441] width 58 height 58
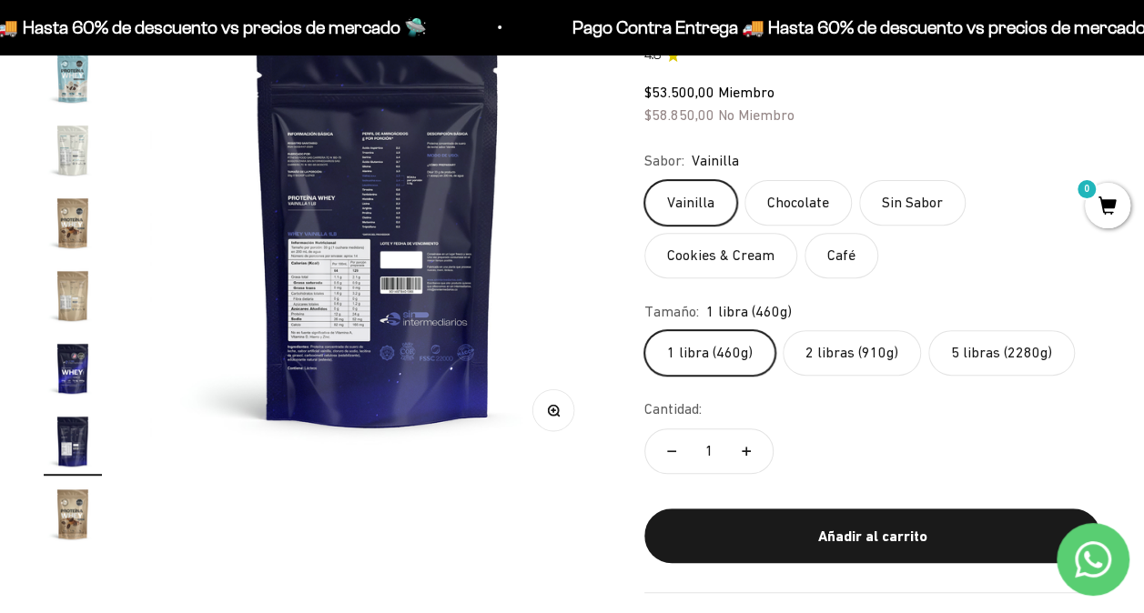
scroll to position [0, 8385]
click at [550, 413] on circle "button" at bounding box center [553, 410] width 10 height 10
